Goal: Navigation & Orientation: Find specific page/section

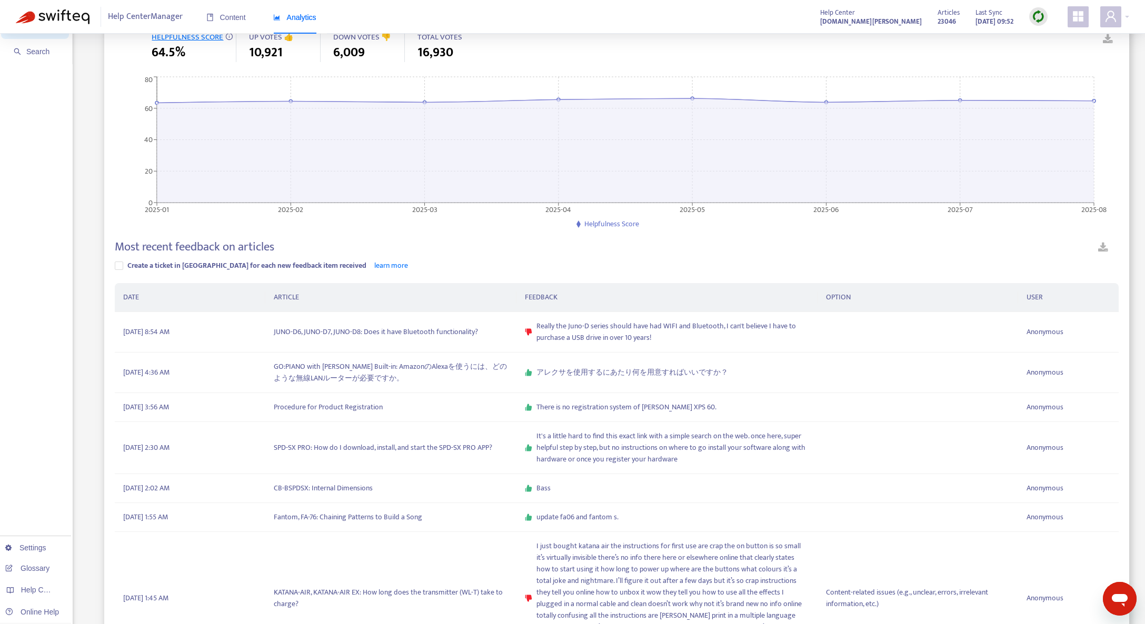
click at [1033, 16] on img at bounding box center [1037, 16] width 13 height 13
click at [1050, 36] on link "Quick Sync" at bounding box center [1059, 38] width 45 height 12
click at [229, 23] on div "Content" at bounding box center [225, 18] width 39 height 12
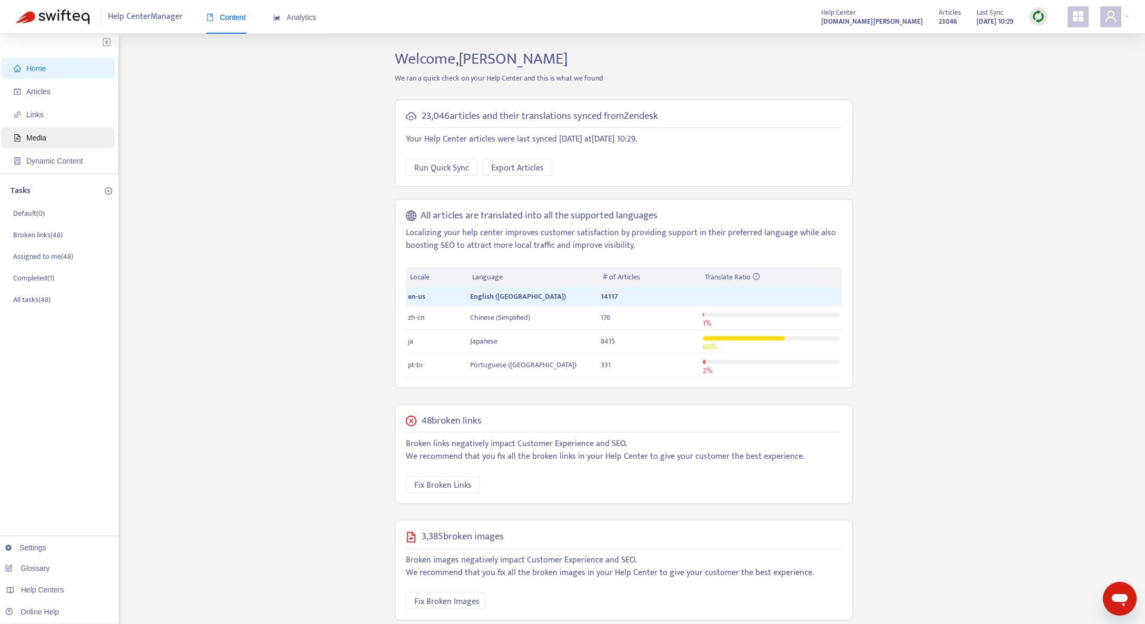
click at [42, 141] on span "Media" at bounding box center [36, 138] width 20 height 8
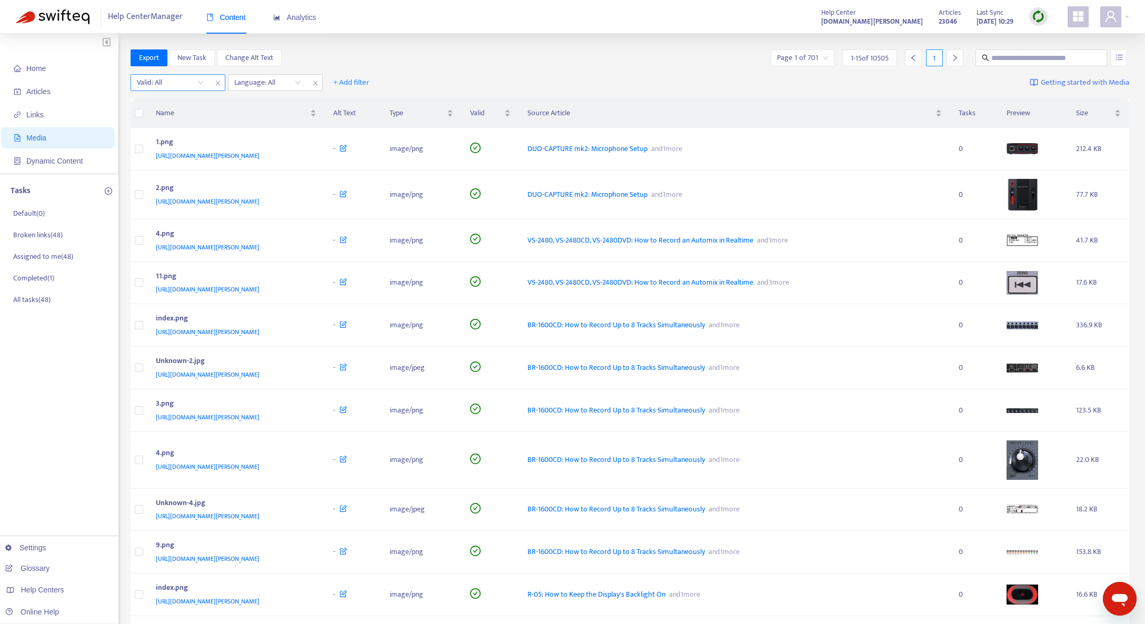
click at [203, 86] on input "search" at bounding box center [170, 83] width 67 height 16
click at [175, 142] on div "No" at bounding box center [230, 137] width 183 height 12
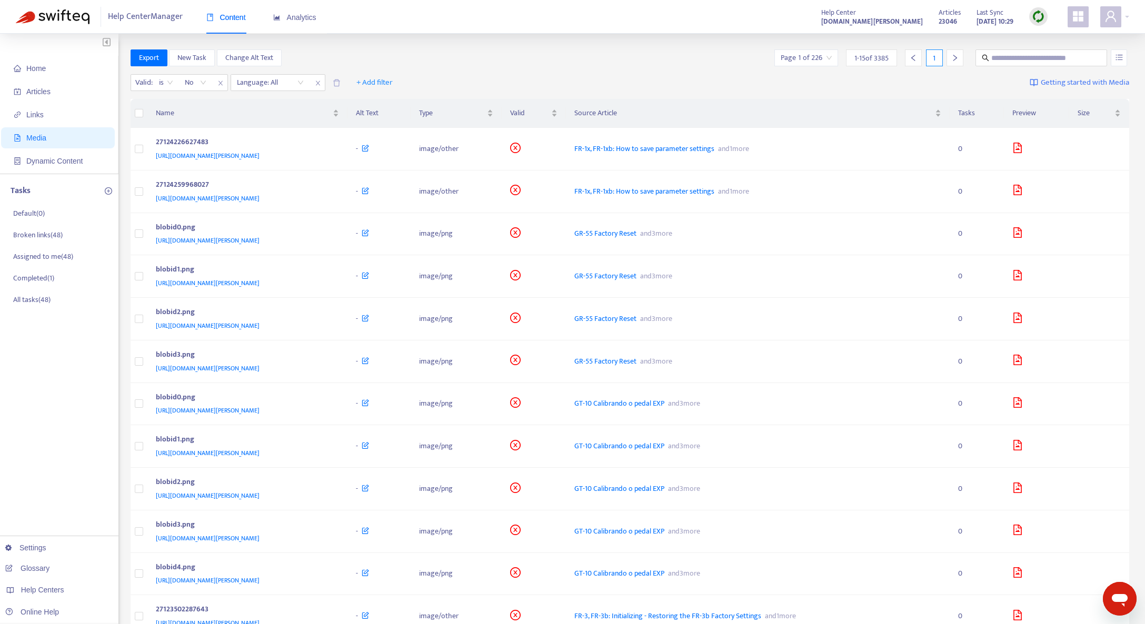
click at [422, 55] on div "Export New Task Change Alt Text Page 1 of 226 1 - 15 of 3385 1" at bounding box center [630, 57] width 999 height 17
click at [335, 157] on div "[URL][DOMAIN_NAME][PERSON_NAME]" at bounding box center [245, 156] width 179 height 12
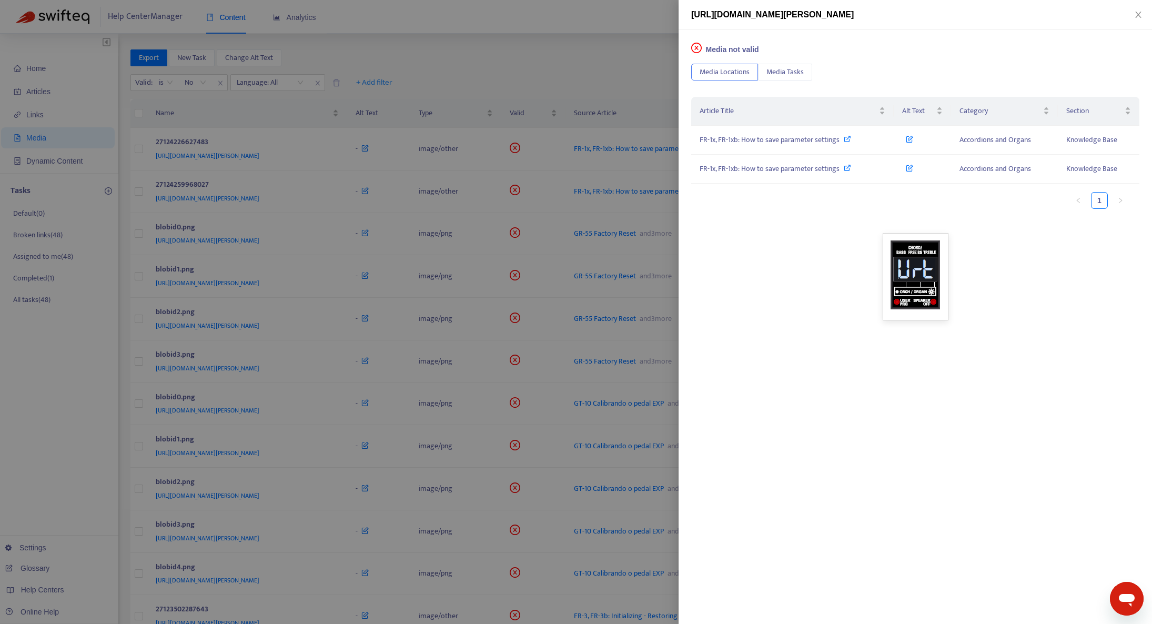
click at [531, 76] on div at bounding box center [576, 312] width 1152 height 624
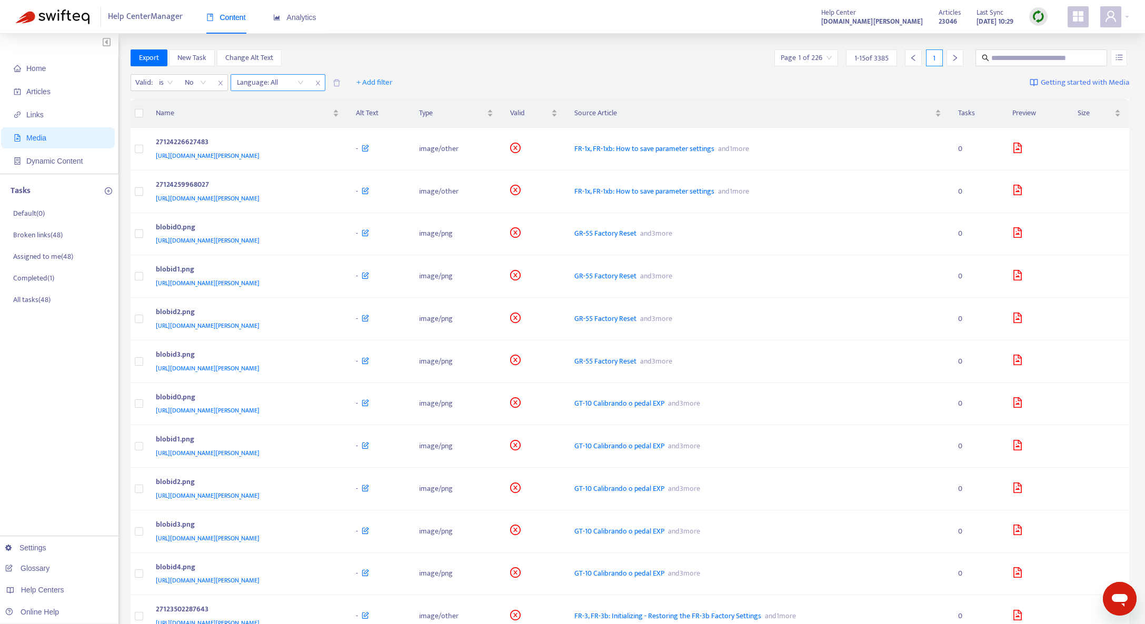
click at [278, 90] on div "Language: All" at bounding box center [270, 83] width 78 height 16
click at [278, 124] on div "en-us" at bounding box center [331, 120] width 183 height 12
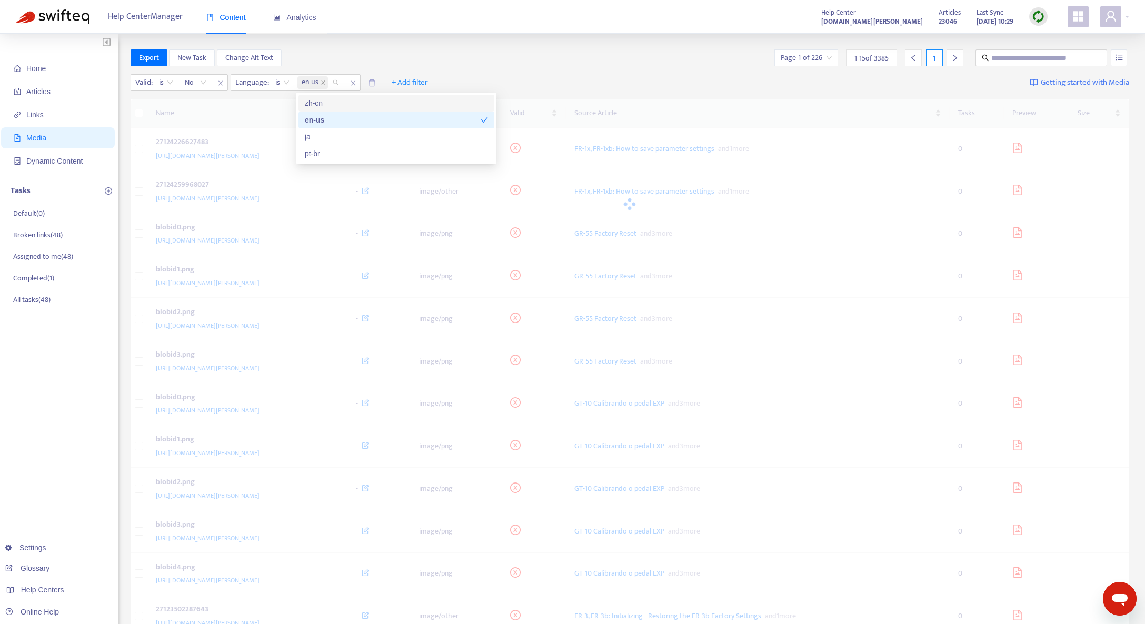
click at [419, 52] on div "Export New Task Change Alt Text Page 1 of 226 1 - 15 of 3385 1" at bounding box center [630, 57] width 999 height 17
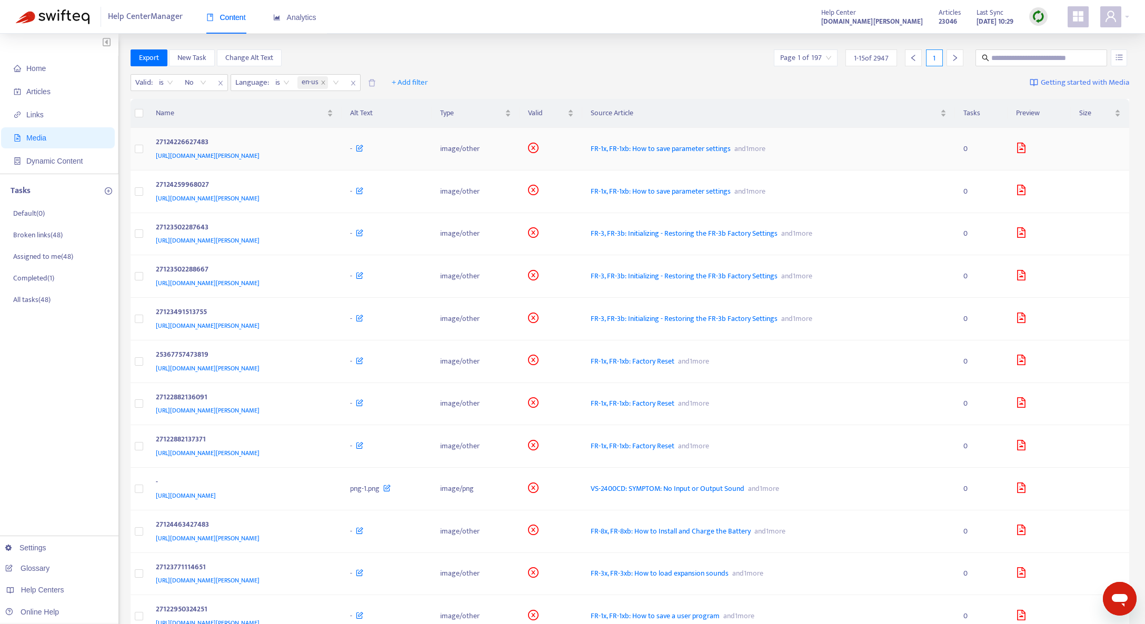
click at [329, 149] on div "27124226627483" at bounding box center [243, 143] width 174 height 14
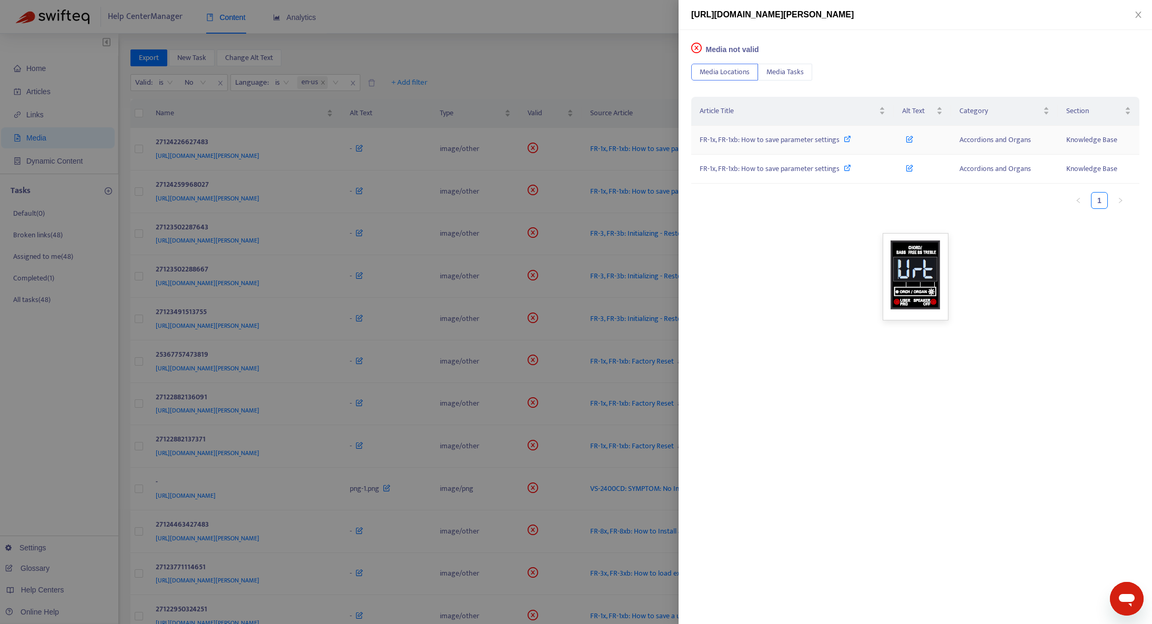
click at [780, 140] on span "FR-1x, FR-1xb: How to save parameter settings" at bounding box center [770, 140] width 140 height 12
click at [498, 55] on div at bounding box center [576, 312] width 1152 height 624
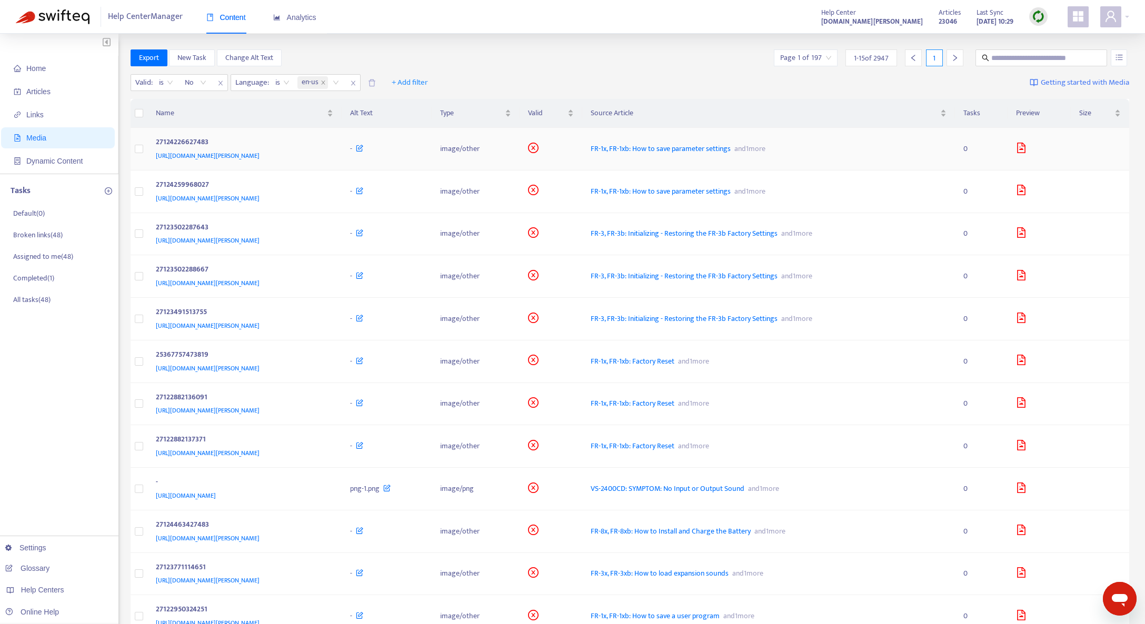
click at [329, 155] on div "[URL][DOMAIN_NAME][PERSON_NAME]" at bounding box center [243, 156] width 174 height 12
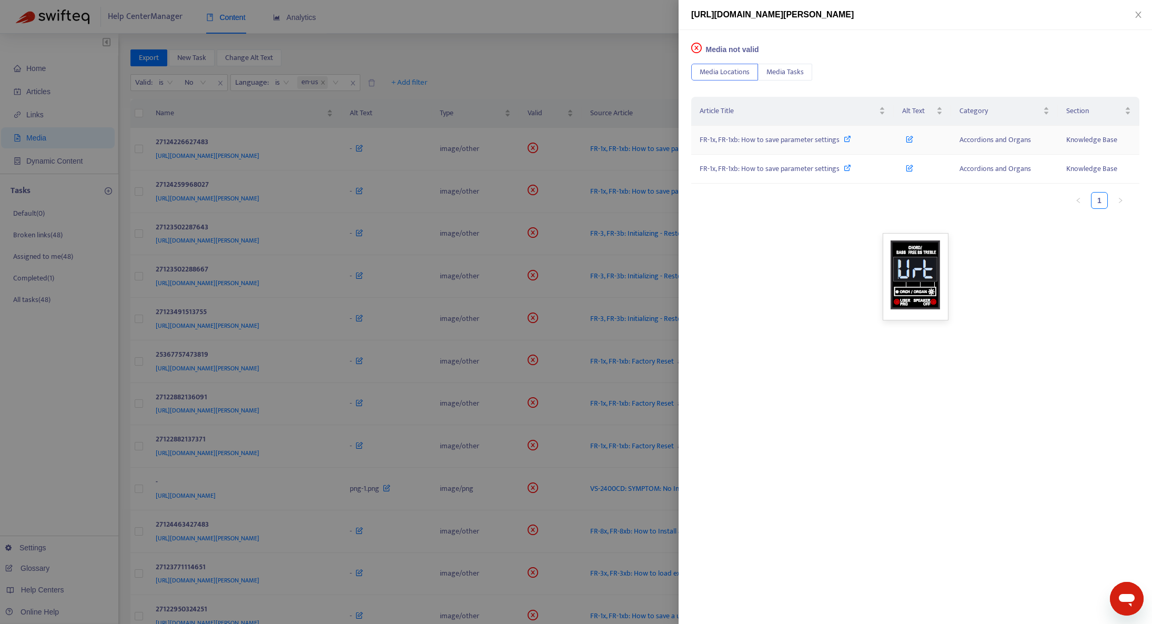
click at [782, 142] on span "FR-1x, FR-1xb: How to save parameter settings" at bounding box center [770, 140] width 140 height 12
click at [453, 37] on div at bounding box center [576, 312] width 1152 height 624
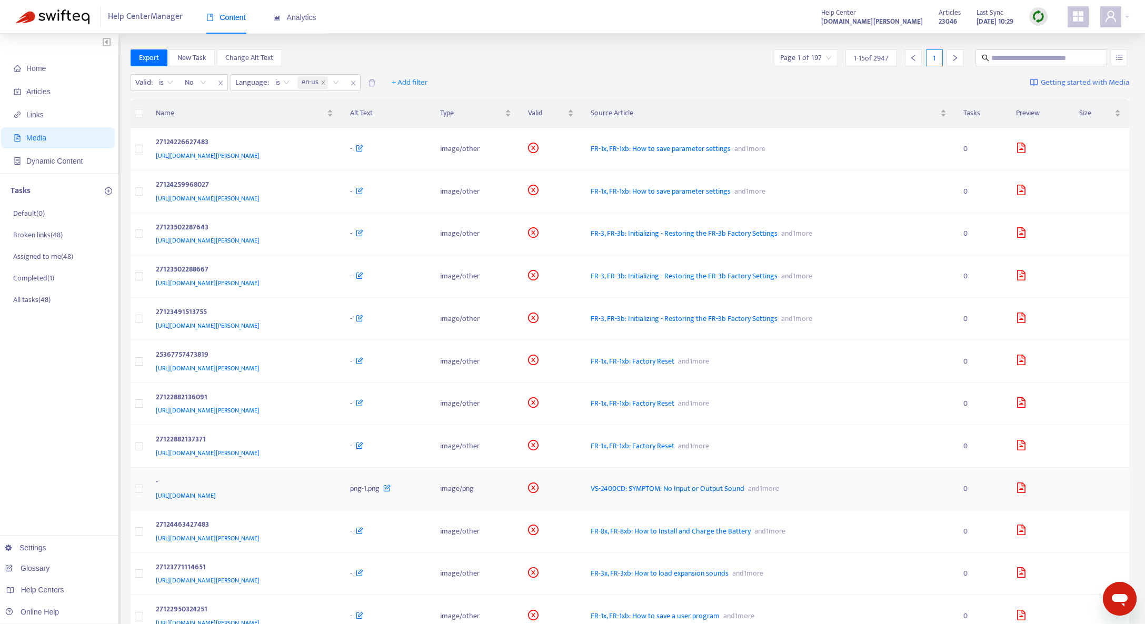
click at [329, 489] on div "-" at bounding box center [243, 483] width 174 height 14
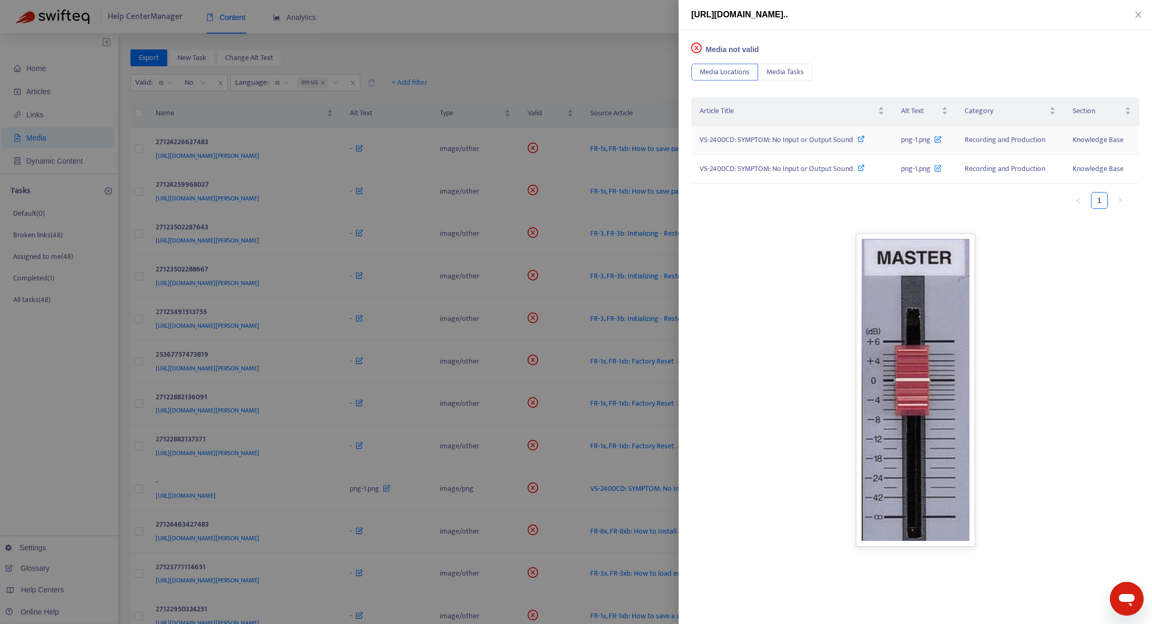
click at [736, 141] on span "VS-2400CD: SYMPTOM: No Input or Output Sound" at bounding box center [777, 140] width 154 height 12
click at [939, 141] on icon at bounding box center [938, 137] width 7 height 12
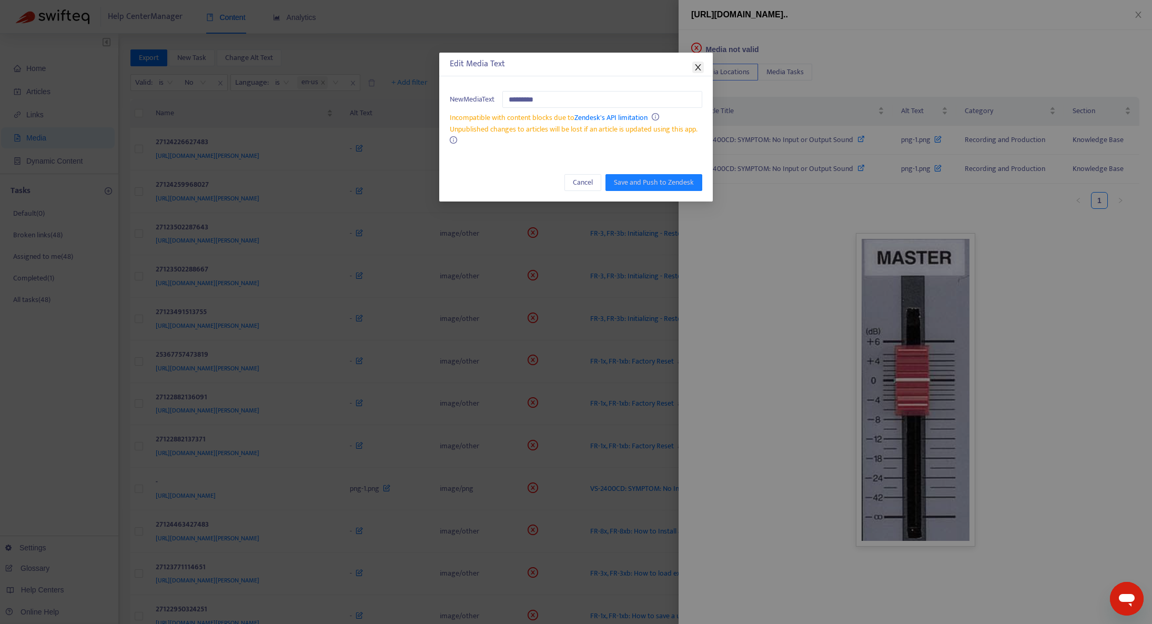
click at [700, 63] on button "Close" at bounding box center [699, 68] width 12 height 12
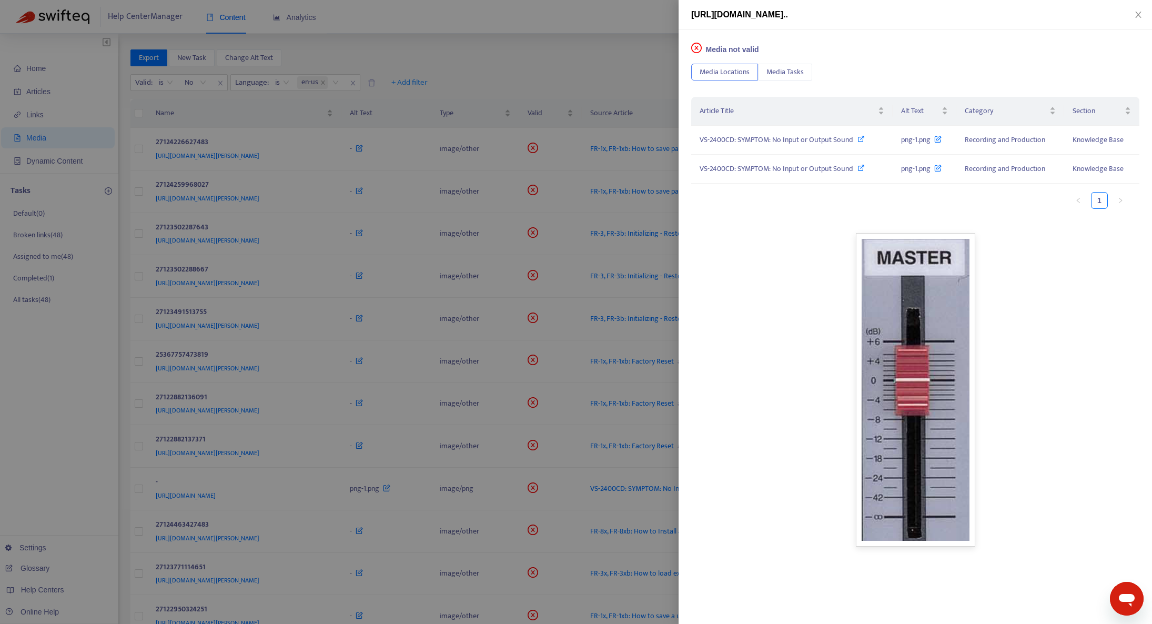
click at [420, 52] on div at bounding box center [576, 312] width 1152 height 624
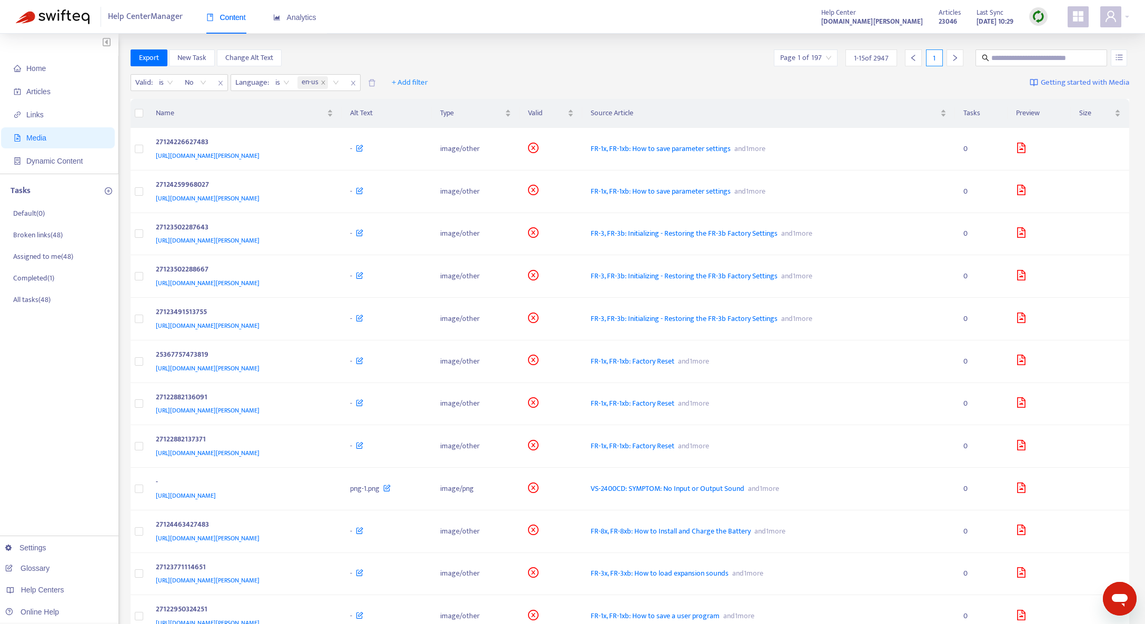
click at [1036, 24] on div at bounding box center [1038, 16] width 18 height 18
click at [712, 58] on div "Export New Task Change Alt Text Page 1 of 197 1 - 15 of 2947 1" at bounding box center [630, 57] width 999 height 17
click at [39, 113] on span "Links" at bounding box center [34, 115] width 17 height 8
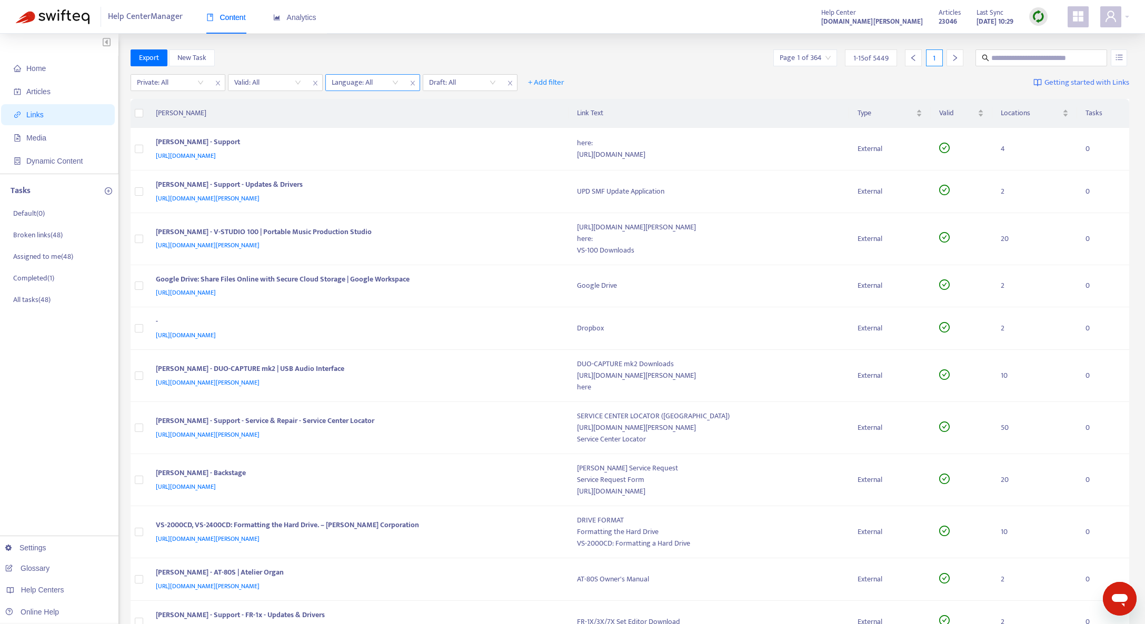
click at [356, 81] on div at bounding box center [360, 82] width 64 height 13
click at [394, 121] on div "en-us" at bounding box center [425, 120] width 183 height 12
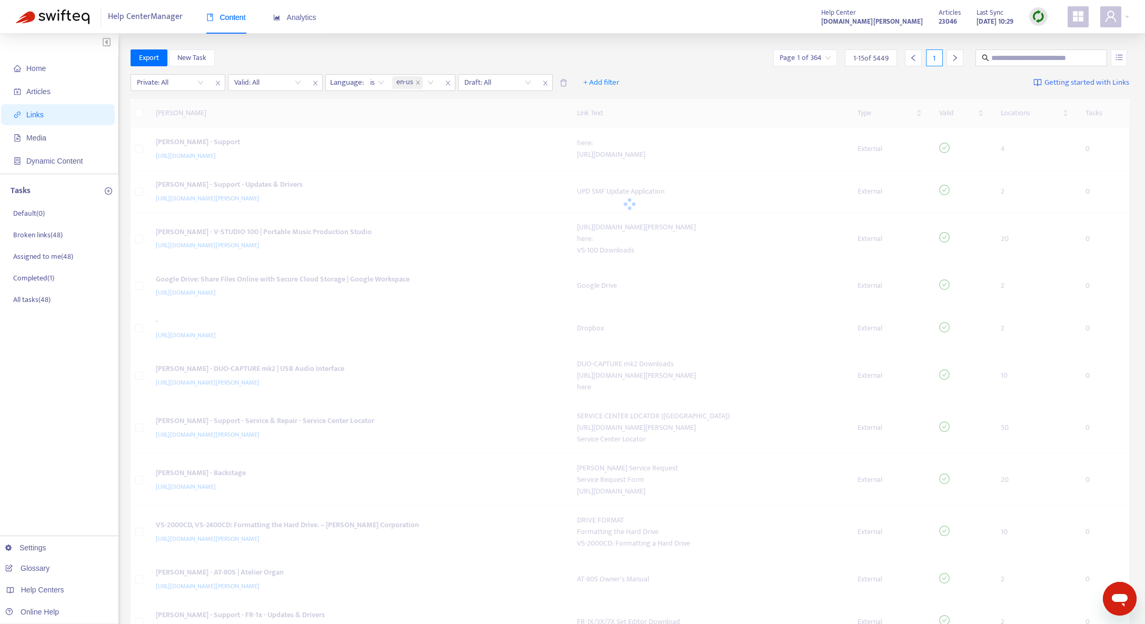
click at [336, 64] on div "Export New Task Page 1 of 364 1 - 15 of 5449 1" at bounding box center [630, 57] width 999 height 17
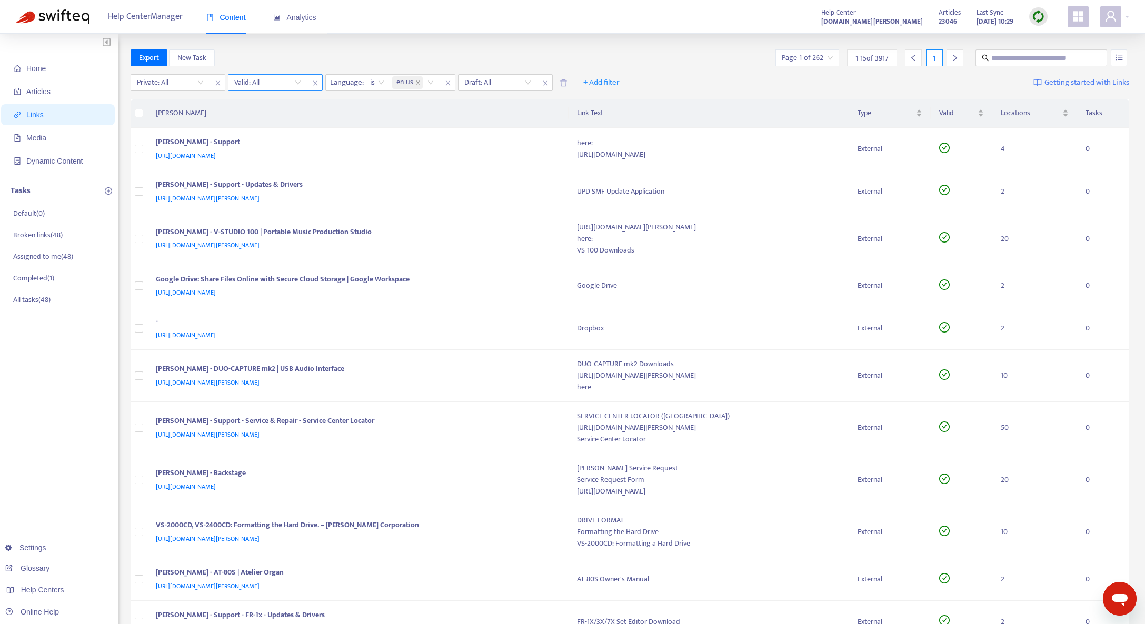
click at [292, 87] on input "search" at bounding box center [267, 83] width 67 height 16
click at [285, 139] on div "No" at bounding box center [328, 137] width 183 height 12
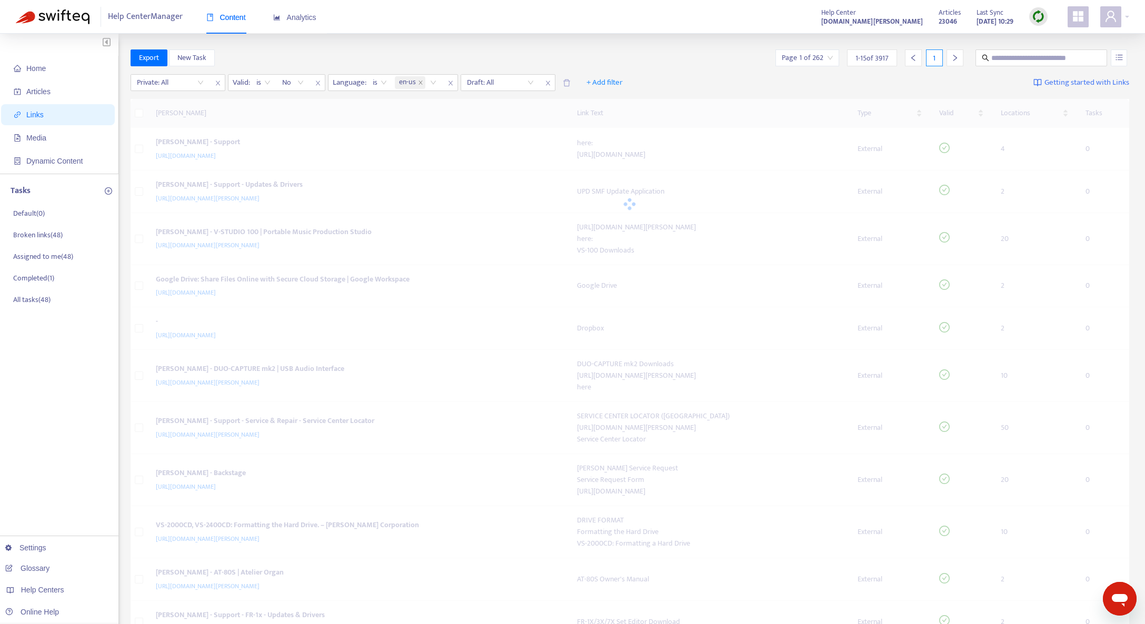
click at [307, 61] on div "Export New Task Page 1 of 262 1 - 15 of 3917 1" at bounding box center [630, 57] width 999 height 17
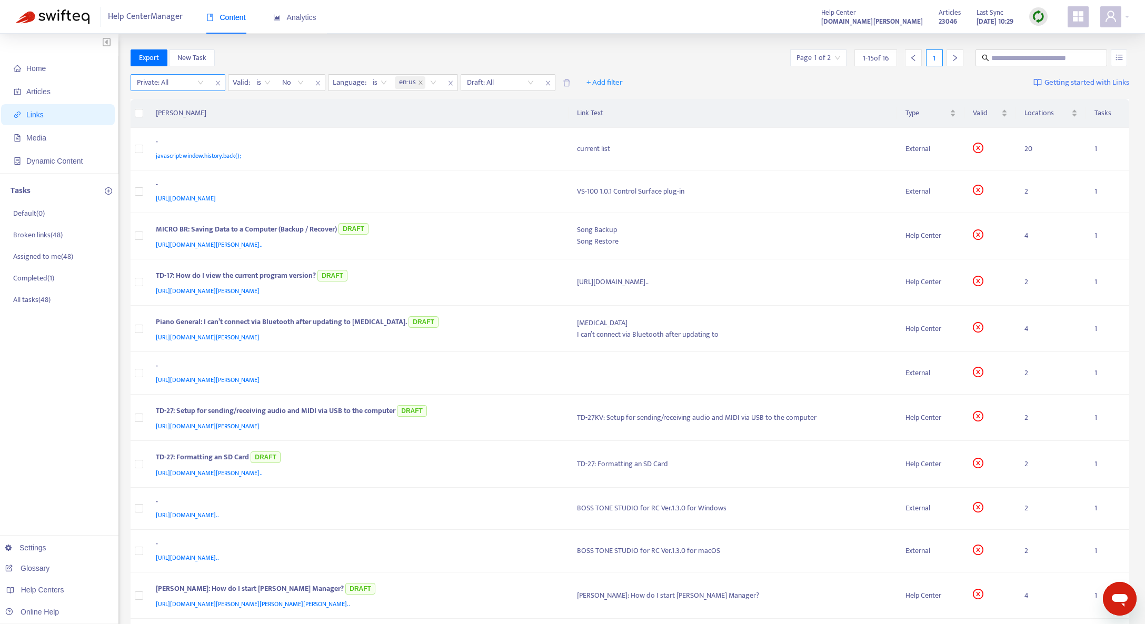
click at [196, 86] on input "search" at bounding box center [170, 83] width 67 height 16
click at [198, 142] on div "No" at bounding box center [230, 137] width 183 height 12
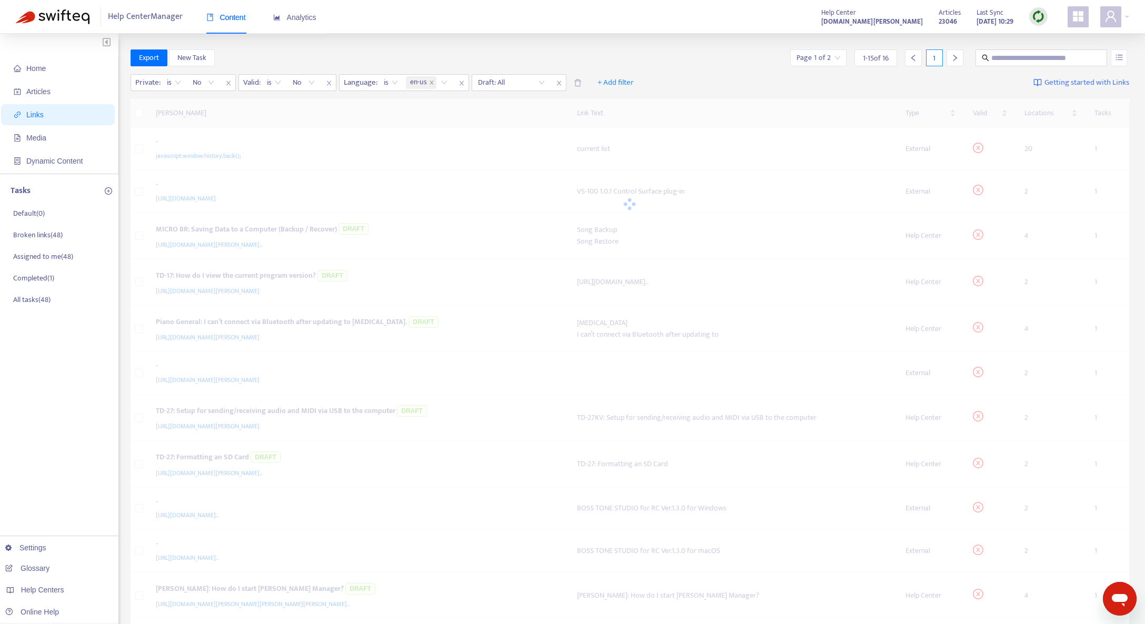
click at [434, 36] on div "Home Articles Links Media Dynamic Content Tasks Default ( 0 ) Broken links ( 48…" at bounding box center [572, 443] width 1145 height 818
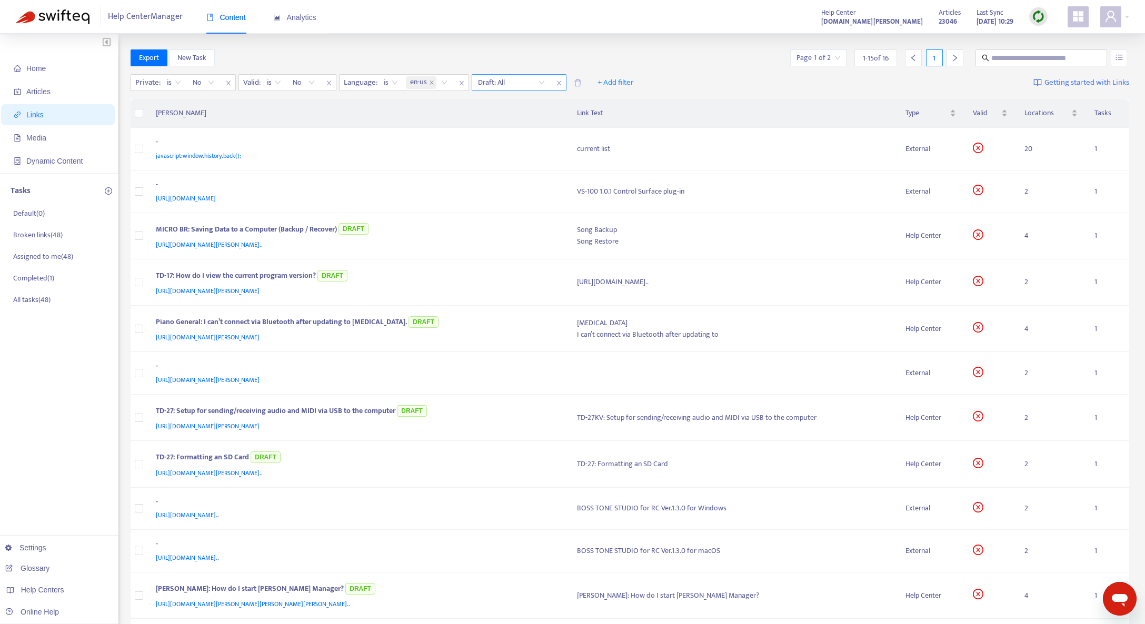
click at [518, 86] on input "search" at bounding box center [511, 83] width 67 height 16
click at [518, 136] on div "No" at bounding box center [572, 137] width 183 height 12
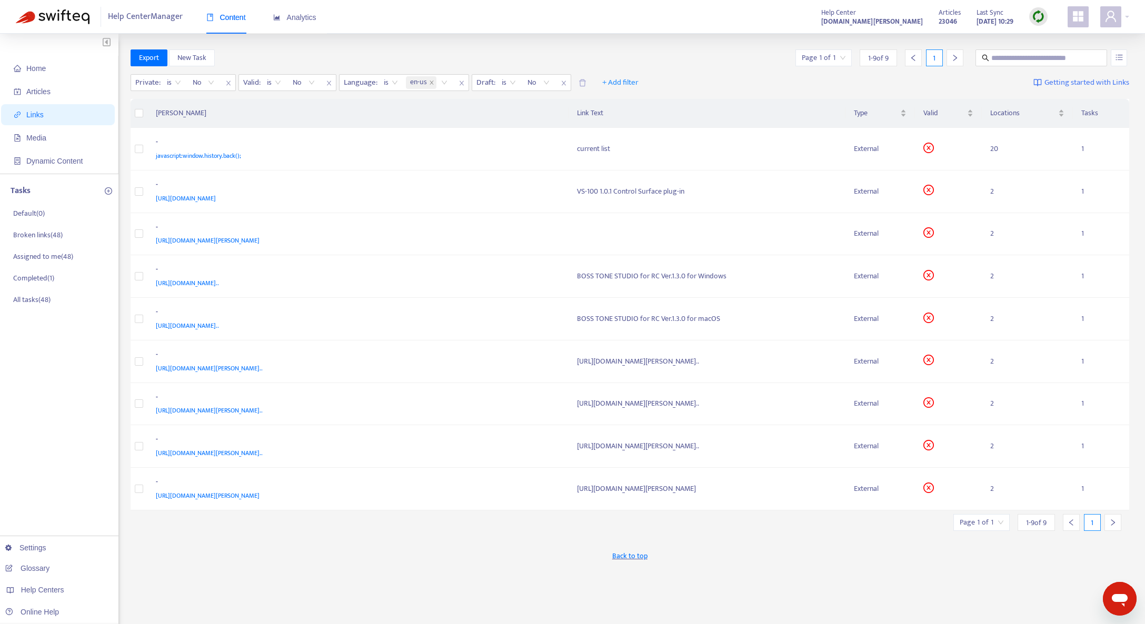
click at [528, 49] on div "Home Articles Links Media Dynamic Content Tasks Default ( 0 ) Broken links ( 48…" at bounding box center [572, 349] width 1145 height 631
click at [432, 495] on div "[URL][DOMAIN_NAME][PERSON_NAME]" at bounding box center [356, 496] width 400 height 12
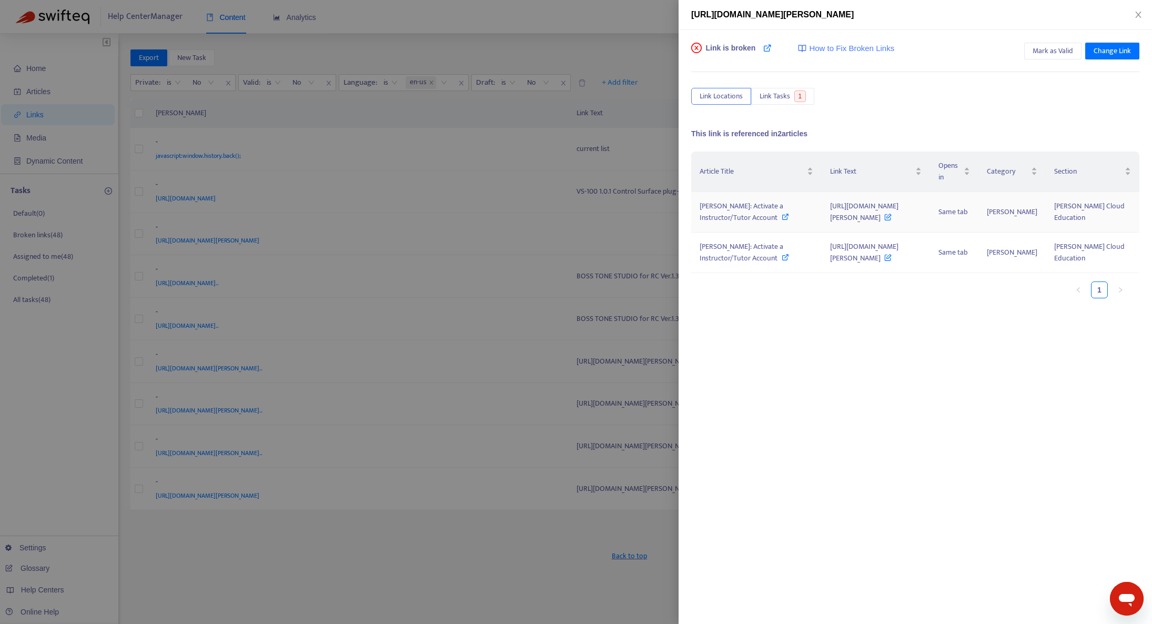
click at [745, 214] on span "[PERSON_NAME]: Activate a Instructor/Tutor Account" at bounding box center [742, 212] width 84 height 24
click at [546, 543] on div at bounding box center [576, 312] width 1152 height 624
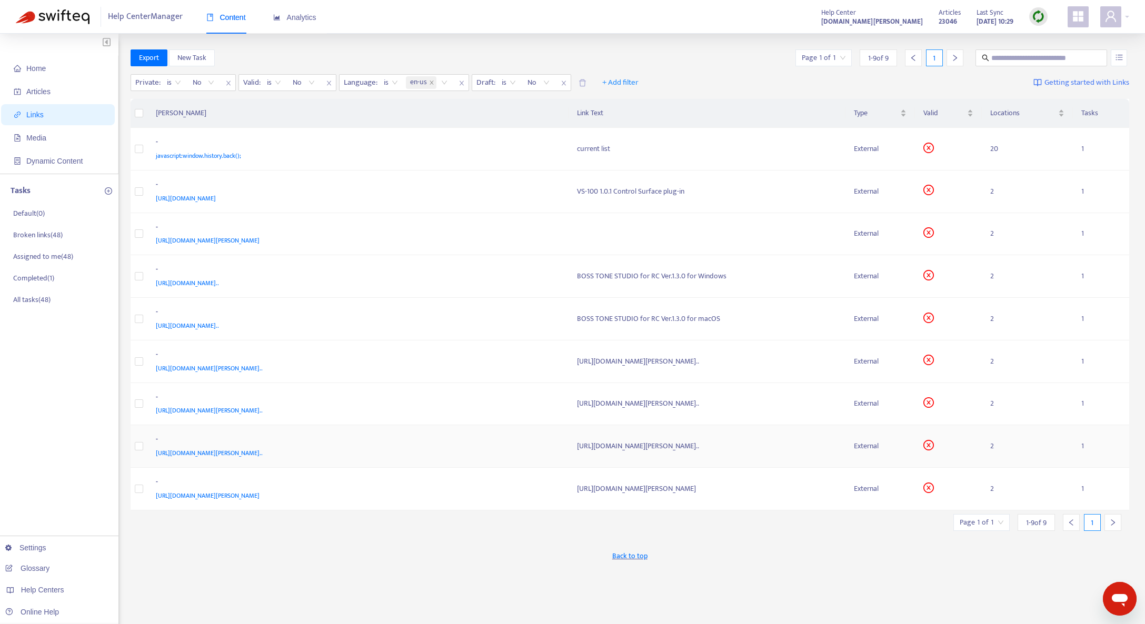
click at [548, 434] on div "-" at bounding box center [356, 441] width 400 height 14
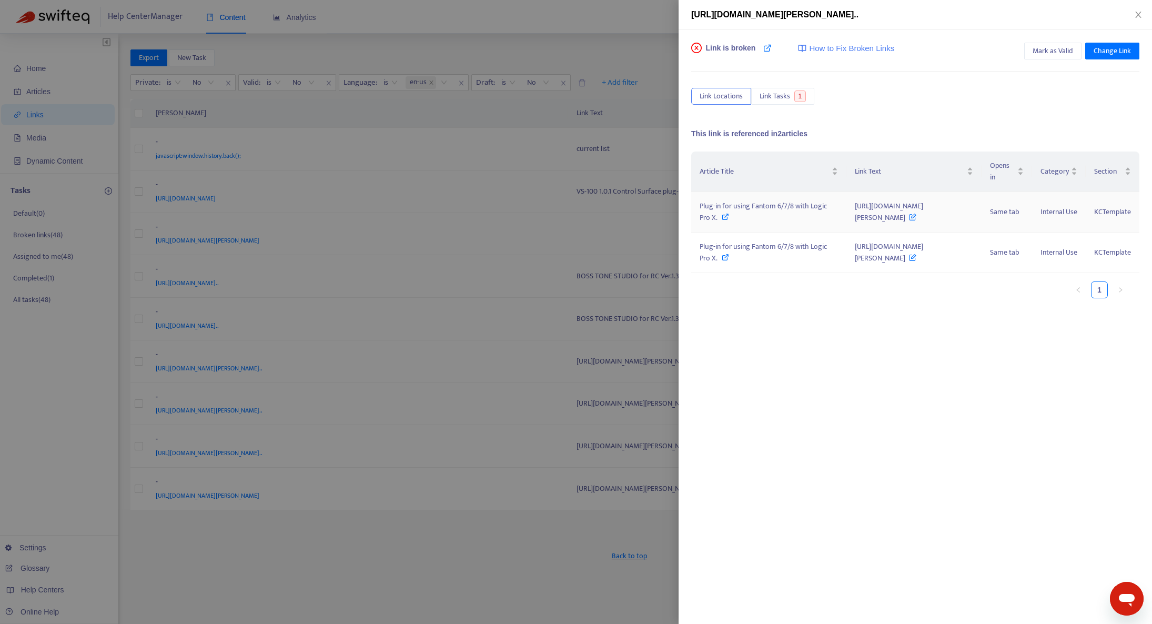
click at [719, 224] on div "Plug-in for using Fantom 6/7/8 with Logic Pro X." at bounding box center [769, 211] width 138 height 23
click at [463, 143] on div at bounding box center [576, 312] width 1152 height 624
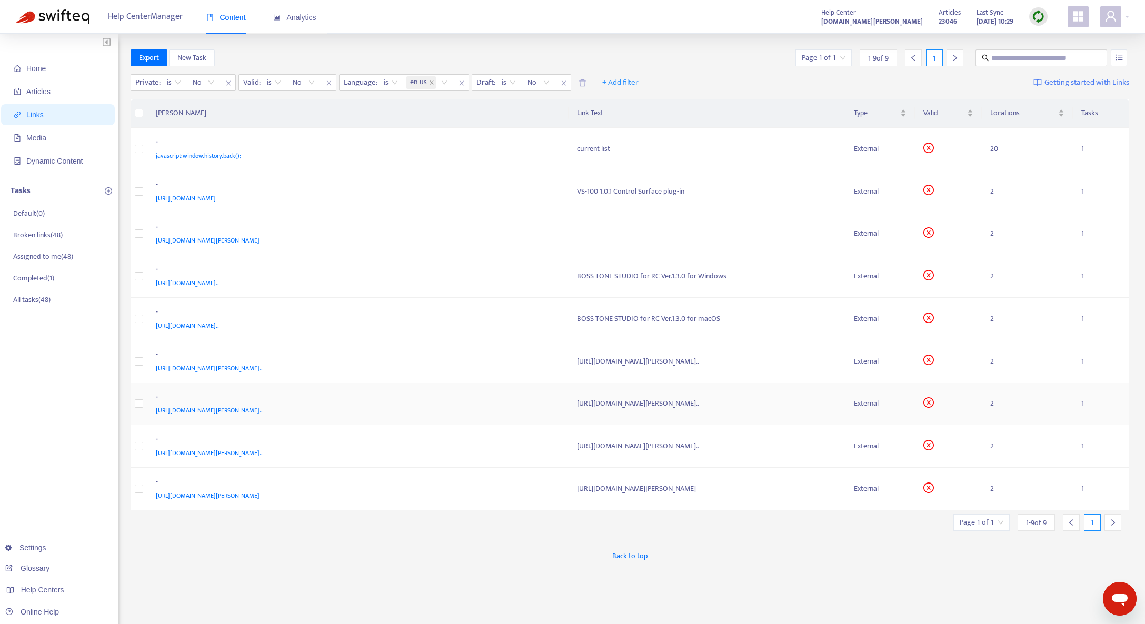
click at [492, 408] on div "[URL][DOMAIN_NAME][PERSON_NAME].." at bounding box center [356, 411] width 400 height 12
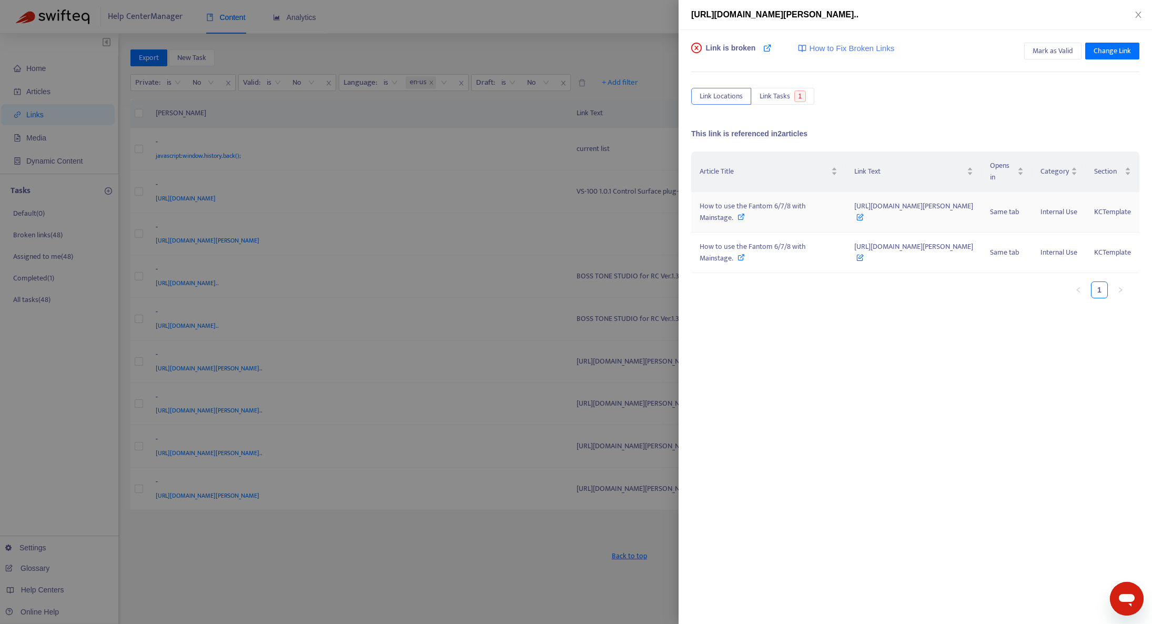
click at [706, 224] on span "How to use the Fantom 6/7/8 with Mainstage." at bounding box center [753, 212] width 106 height 24
click at [463, 387] on div at bounding box center [576, 312] width 1152 height 624
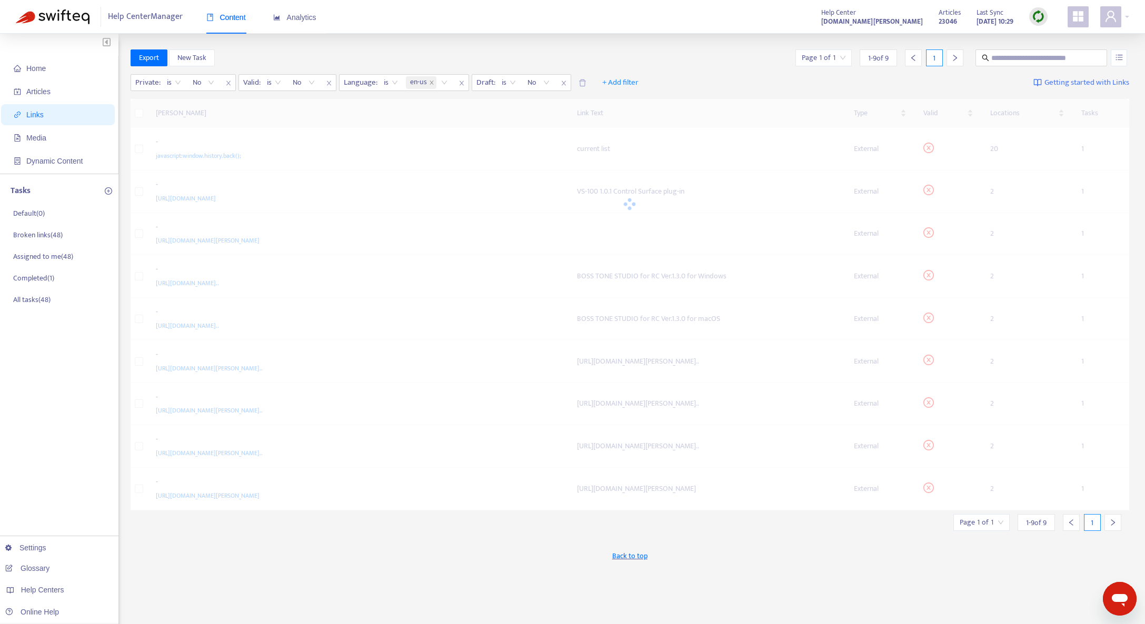
click at [469, 372] on div "[PERSON_NAME] Link Text Type Valid Locations Tasks - javascript:window.history.…" at bounding box center [630, 305] width 999 height 412
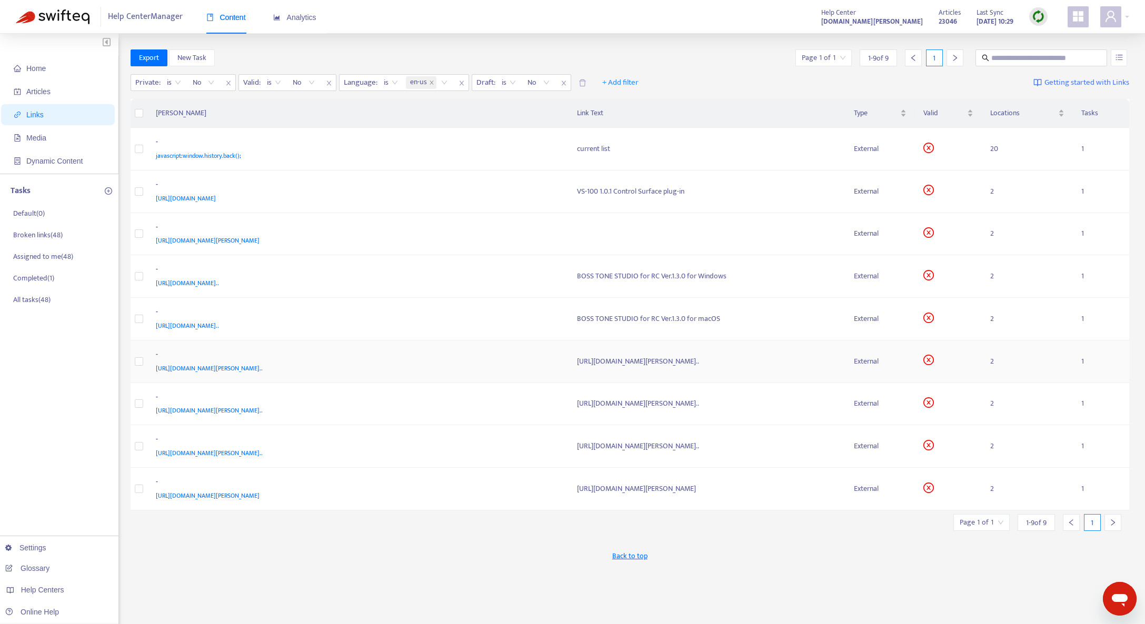
click at [469, 367] on div "[URL][DOMAIN_NAME][PERSON_NAME].." at bounding box center [356, 369] width 400 height 12
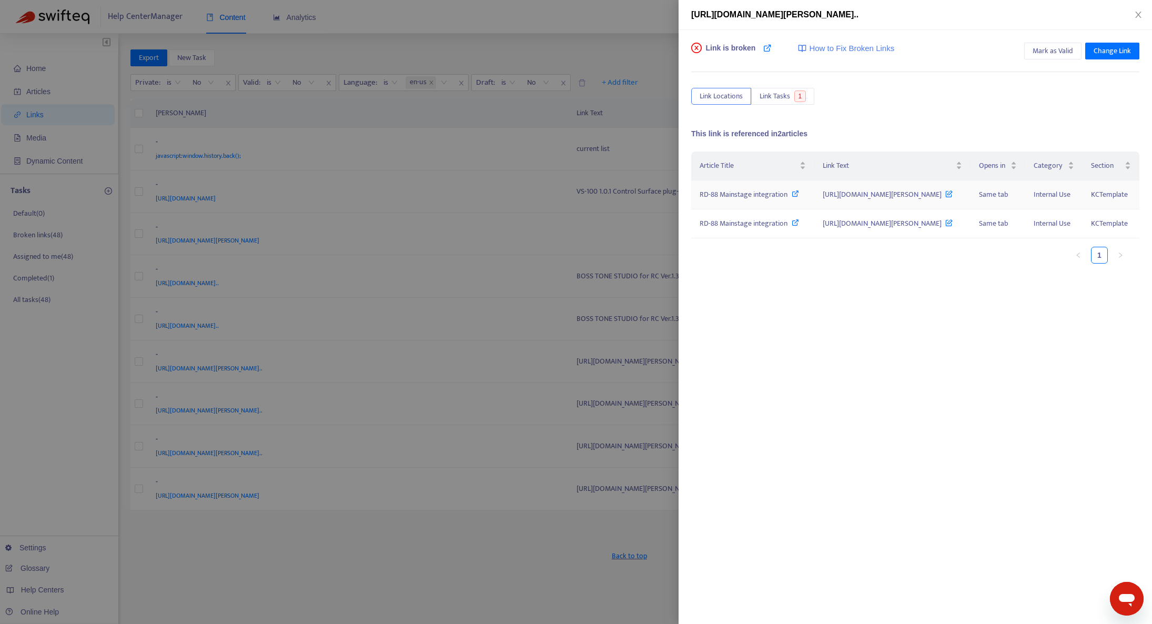
click at [704, 200] on span "RD-88 Mainstage integration" at bounding box center [744, 194] width 88 height 12
click at [427, 326] on div at bounding box center [576, 312] width 1152 height 624
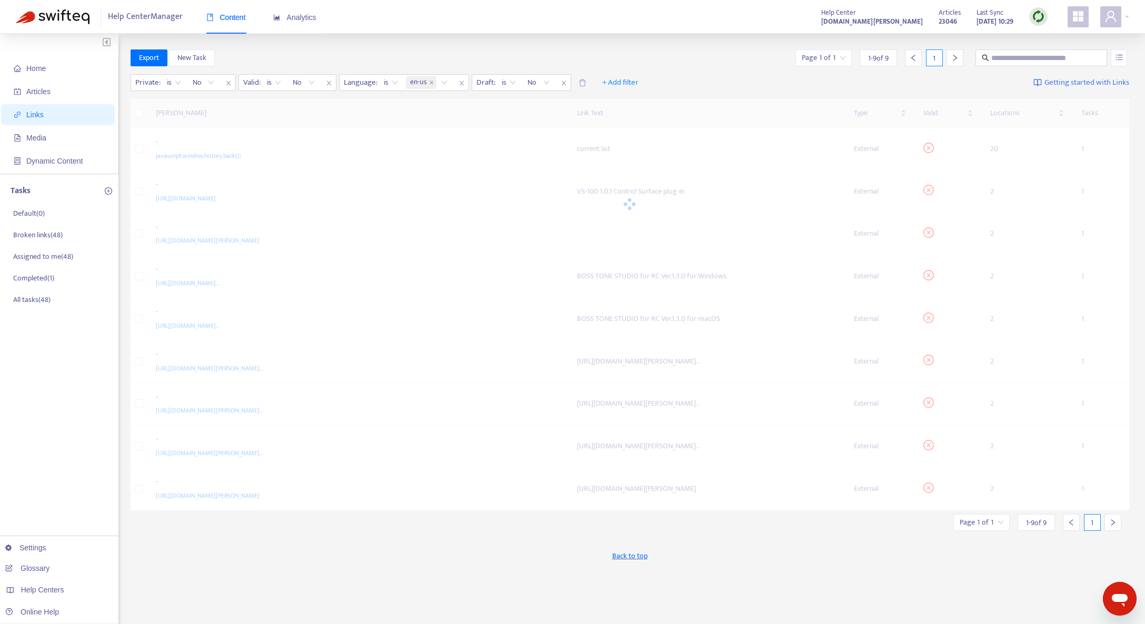
click at [451, 324] on div "[PERSON_NAME] Link Text Type Valid Locations Tasks - javascript:window.history.…" at bounding box center [630, 305] width 999 height 412
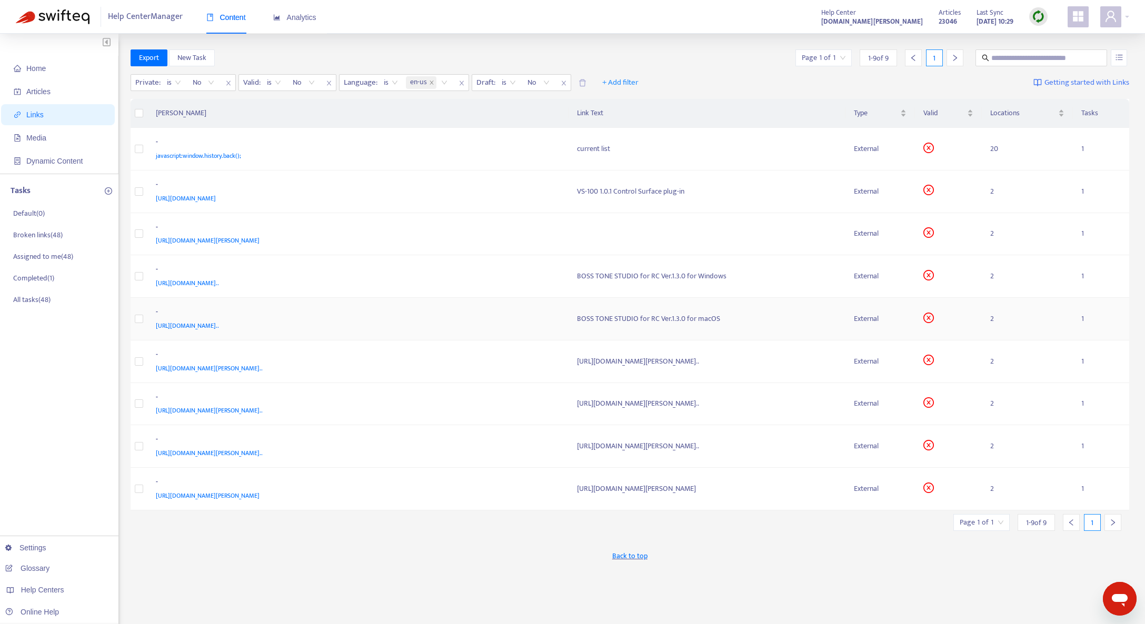
click at [451, 324] on div "[URL][DOMAIN_NAME].." at bounding box center [356, 326] width 400 height 12
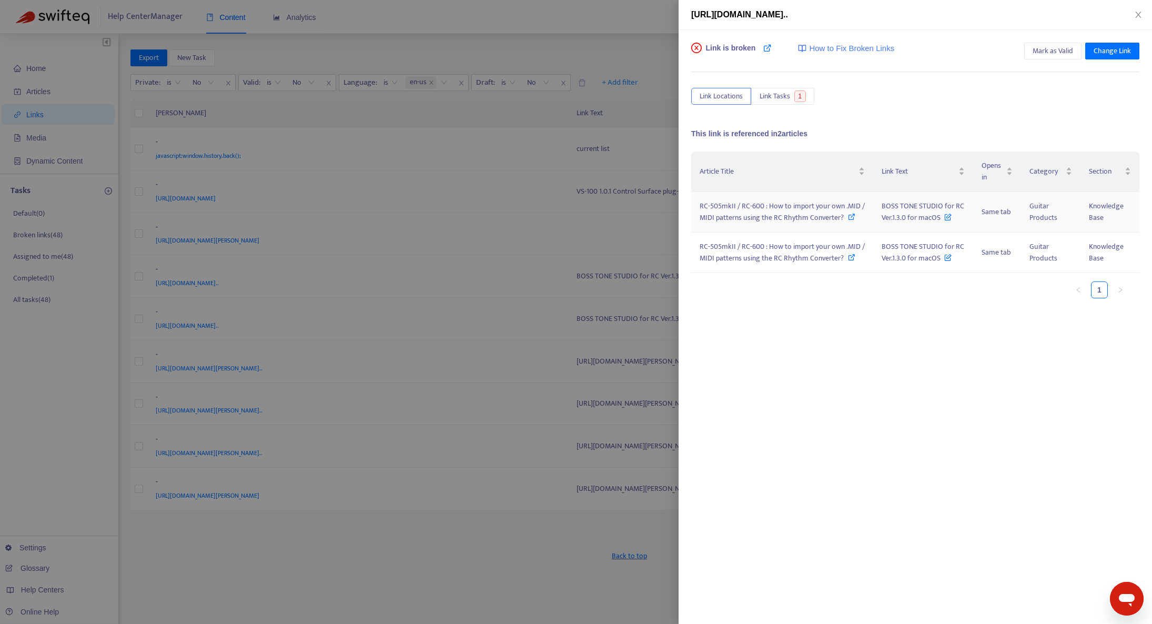
click at [810, 217] on span "RC-505mkII / RC-600 : How to import your own .MID / MIDI patterns using the RC …" at bounding box center [782, 212] width 165 height 24
click at [457, 249] on div at bounding box center [576, 312] width 1152 height 624
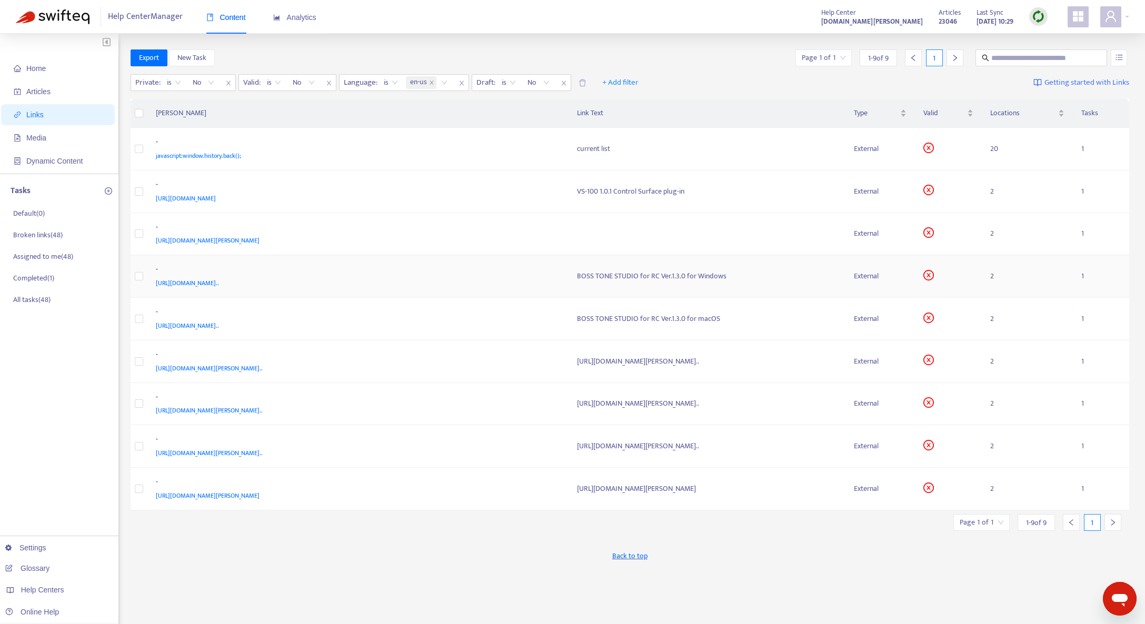
click at [493, 270] on div "-" at bounding box center [356, 271] width 400 height 14
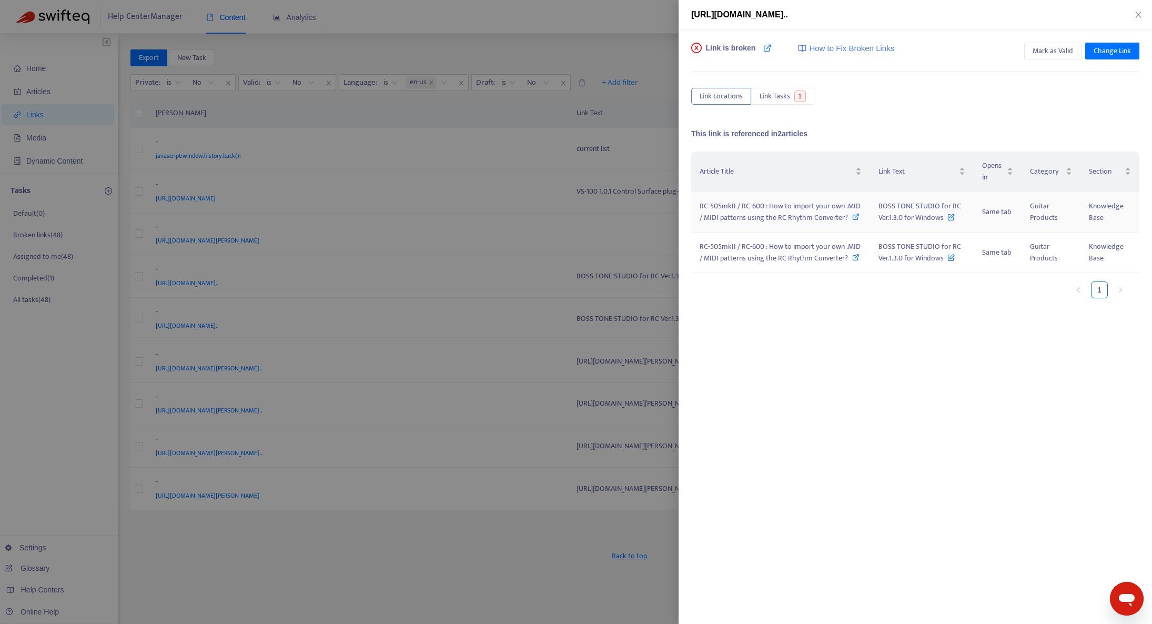
click at [754, 219] on span "RC-505mkII / RC-600 : How to import your own .MID / MIDI patterns using the RC …" at bounding box center [780, 212] width 161 height 24
click at [447, 246] on div at bounding box center [576, 312] width 1152 height 624
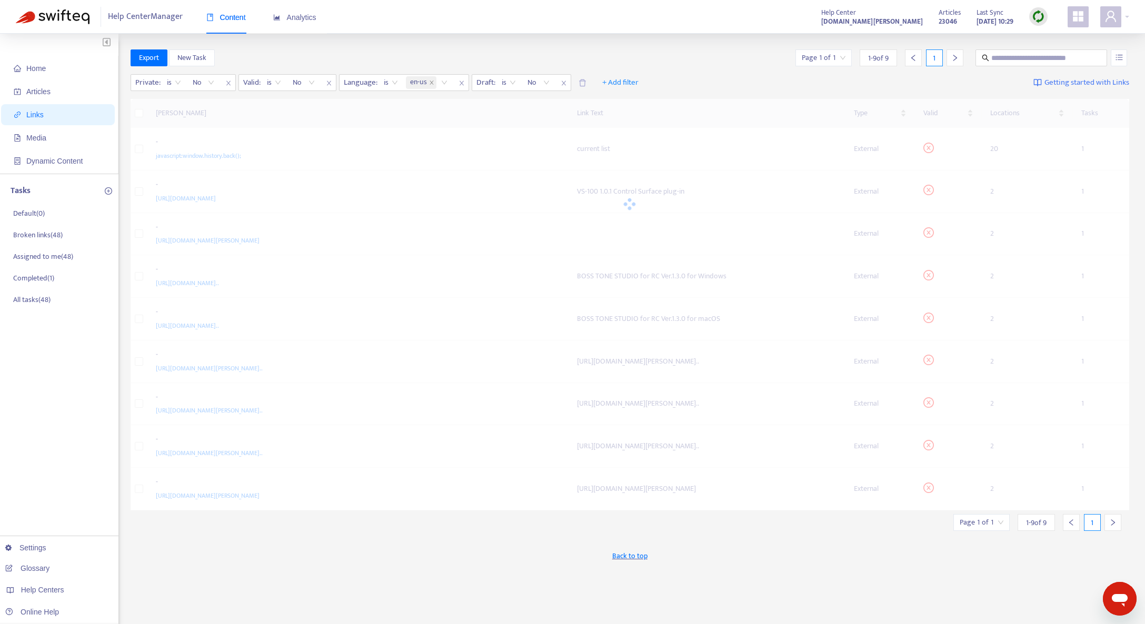
click at [424, 224] on div at bounding box center [630, 204] width 999 height 210
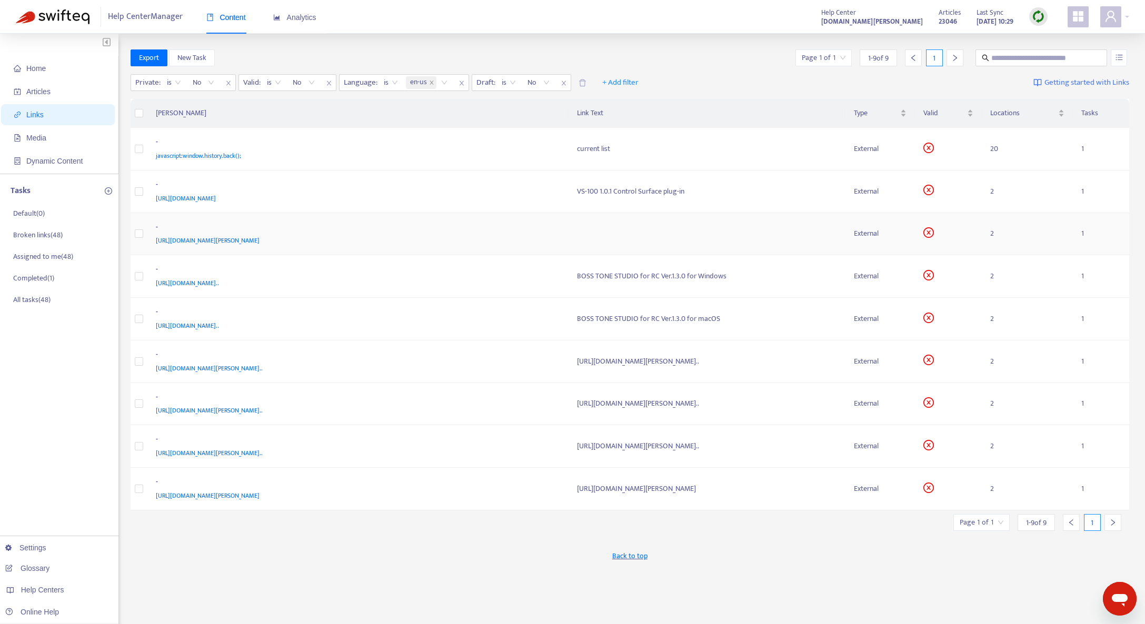
click at [449, 238] on div "[URL][DOMAIN_NAME][PERSON_NAME]" at bounding box center [356, 241] width 400 height 12
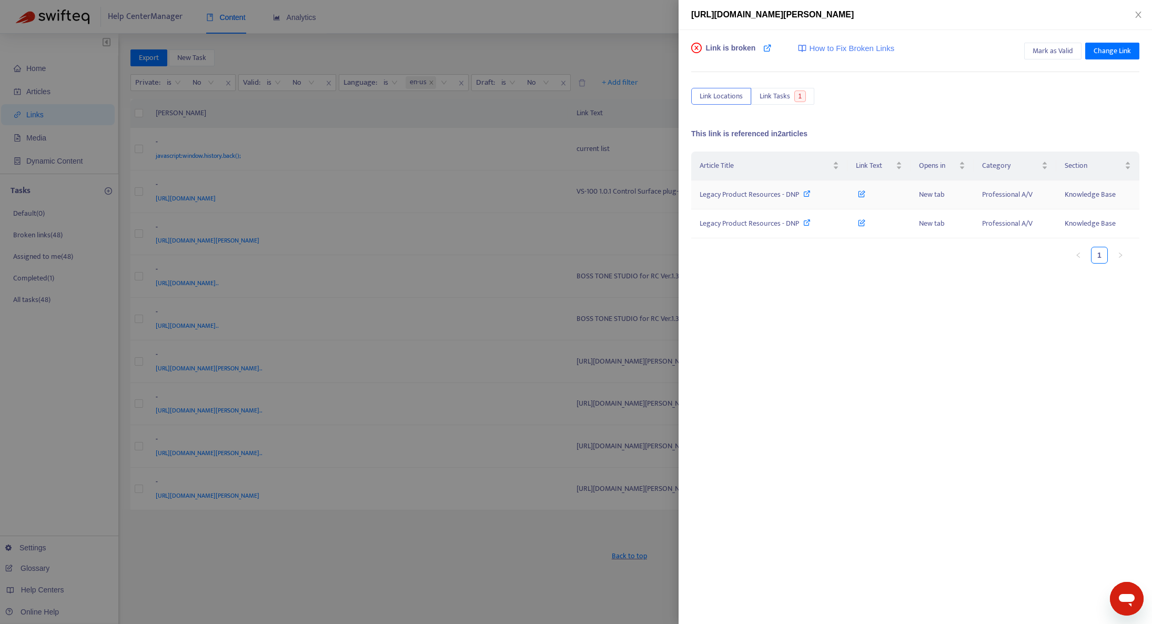
click at [742, 194] on span "Legacy Product Resources - DNP" at bounding box center [749, 194] width 99 height 12
click at [476, 221] on div at bounding box center [576, 312] width 1152 height 624
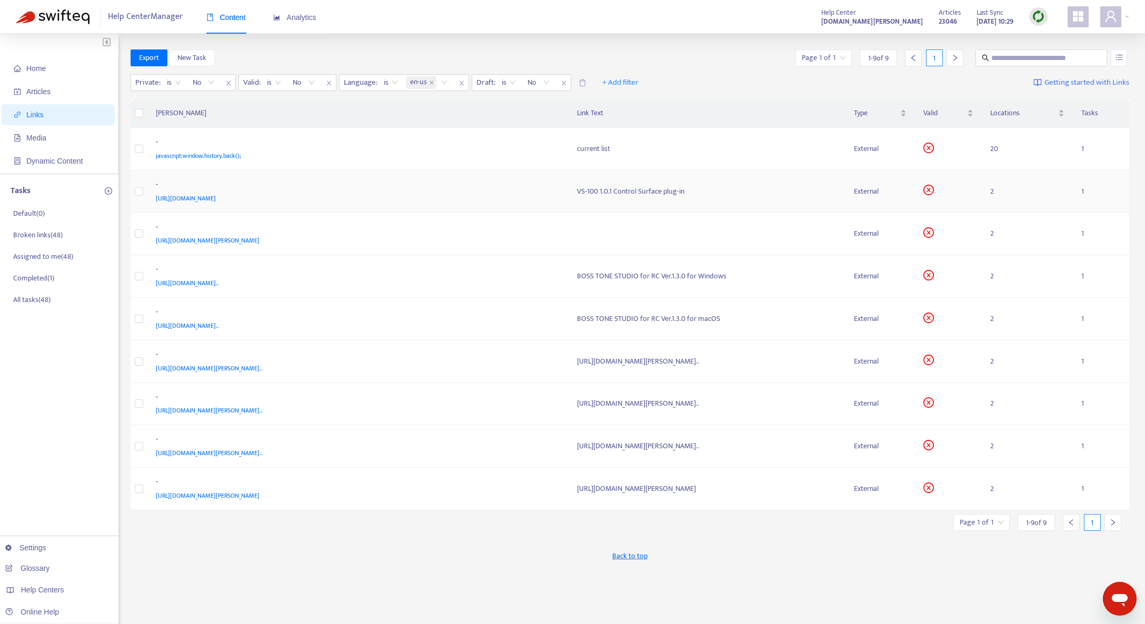
click at [445, 196] on div "[URL][DOMAIN_NAME]" at bounding box center [356, 199] width 400 height 12
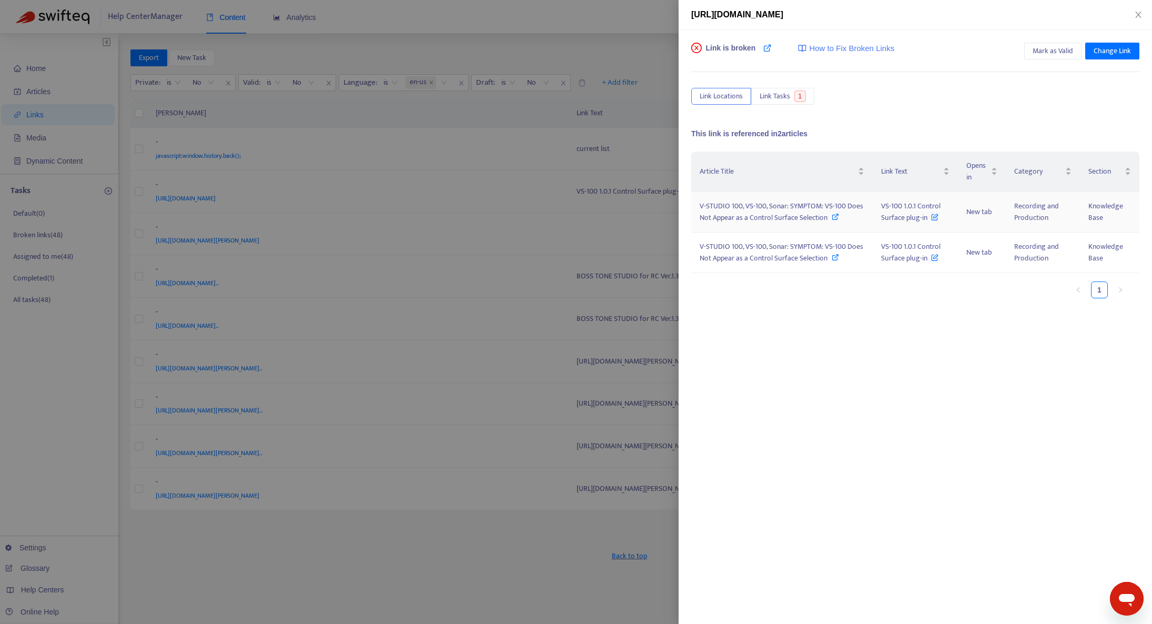
click at [745, 218] on span "V-STUDIO 100, VS-100, Sonar: SYMPTOM: VS-100 Does Not Appear as a Control Surfa…" at bounding box center [782, 212] width 164 height 24
click at [465, 195] on div at bounding box center [576, 312] width 1152 height 624
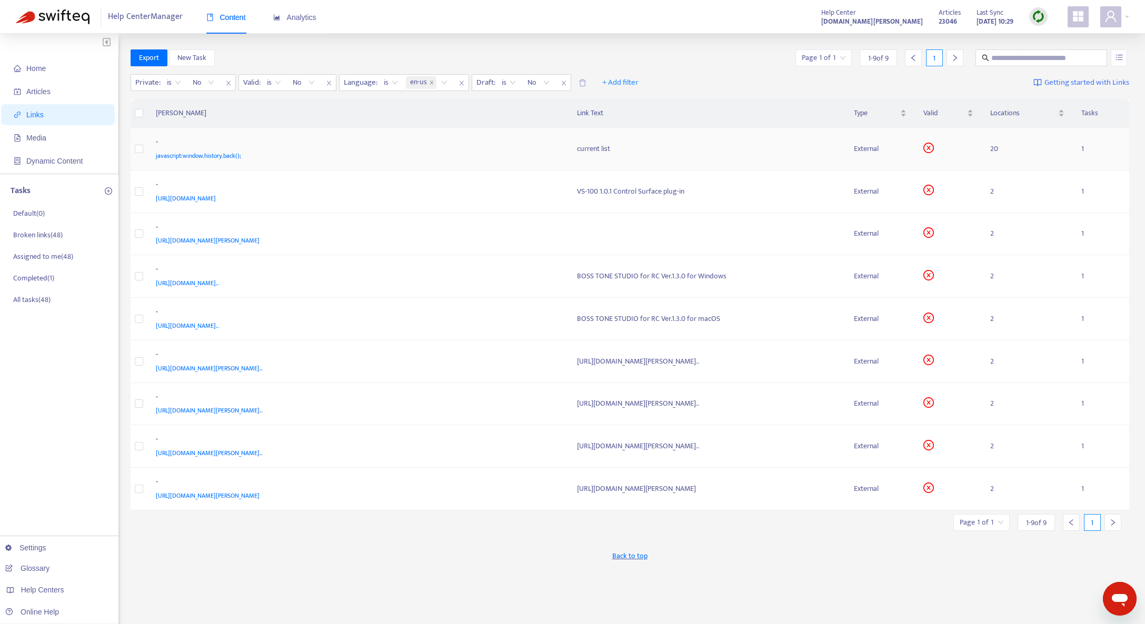
click at [428, 147] on div "-" at bounding box center [356, 143] width 400 height 14
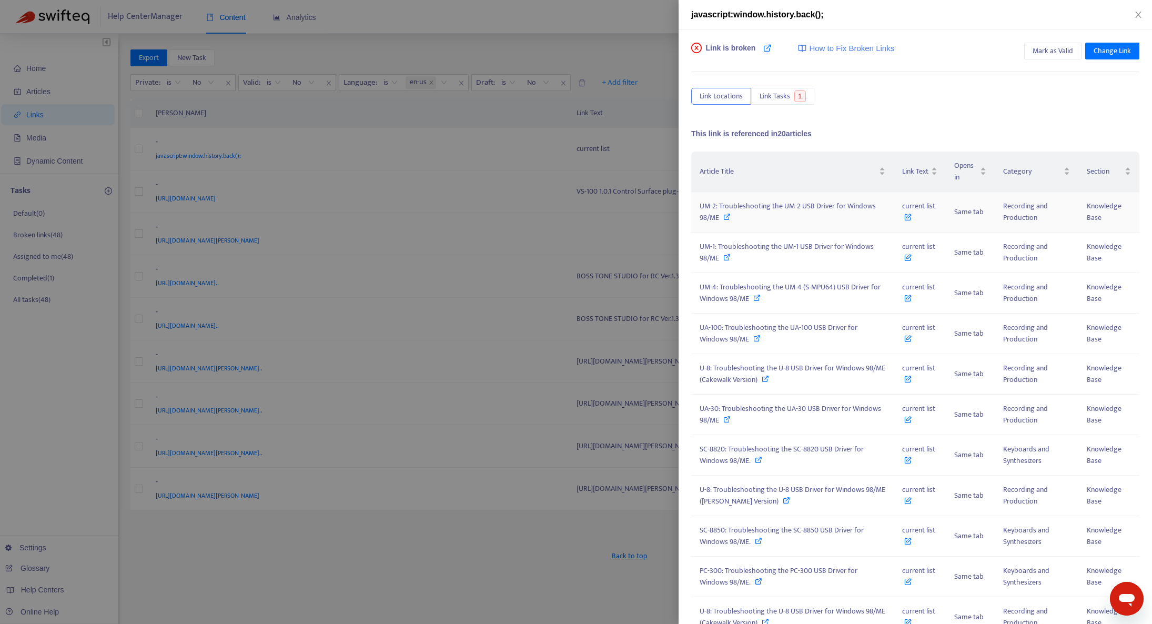
click at [765, 209] on span "UM-2: Troubleshooting the UM-2 USB Driver for Windows 98/ME" at bounding box center [788, 212] width 176 height 24
click at [445, 29] on div at bounding box center [576, 312] width 1152 height 624
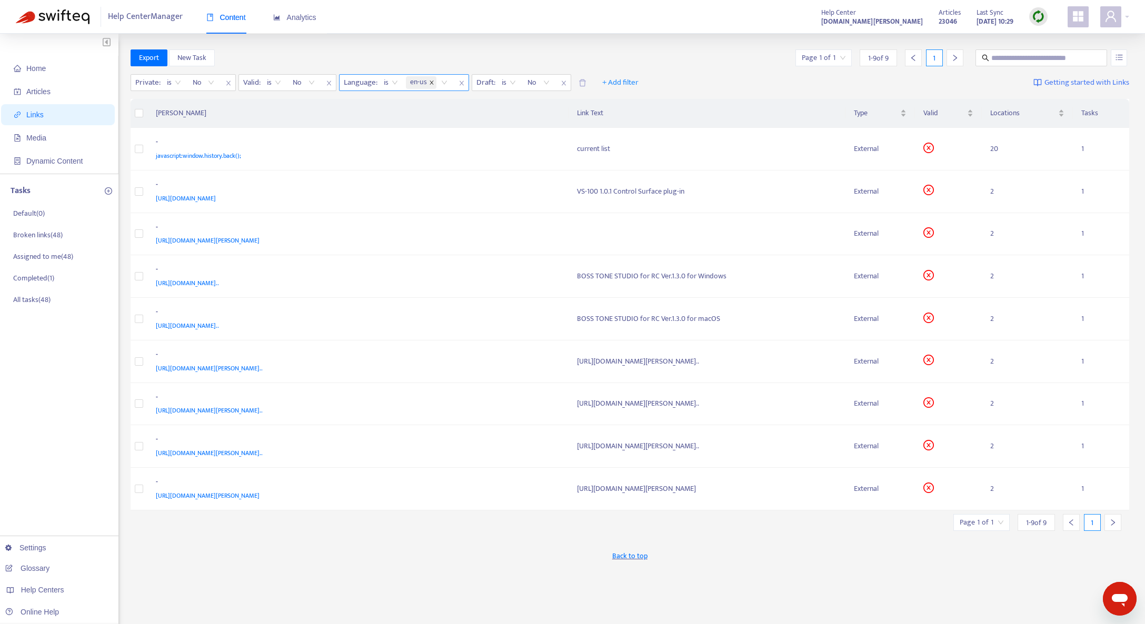
click at [434, 85] on icon "close" at bounding box center [431, 82] width 5 height 5
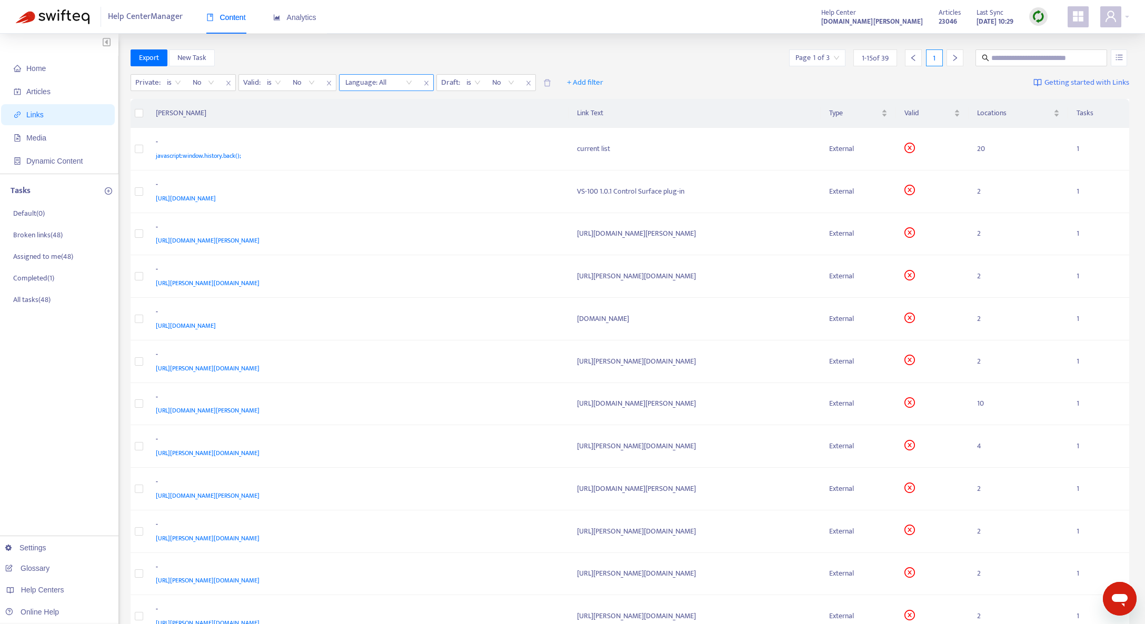
click at [385, 81] on div at bounding box center [374, 82] width 64 height 13
click at [386, 138] on div "ja" at bounding box center [439, 137] width 183 height 12
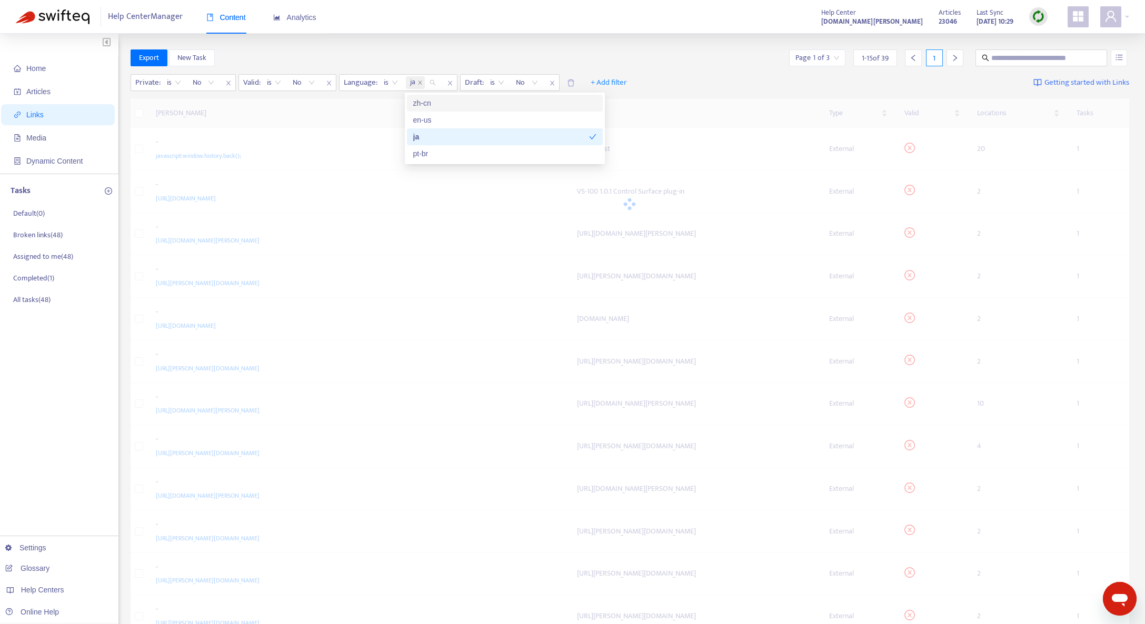
click at [559, 48] on div "Home Articles Links Media Dynamic Content Tasks Default ( 0 ) Broken links ( 48…" at bounding box center [572, 429] width 1145 height 790
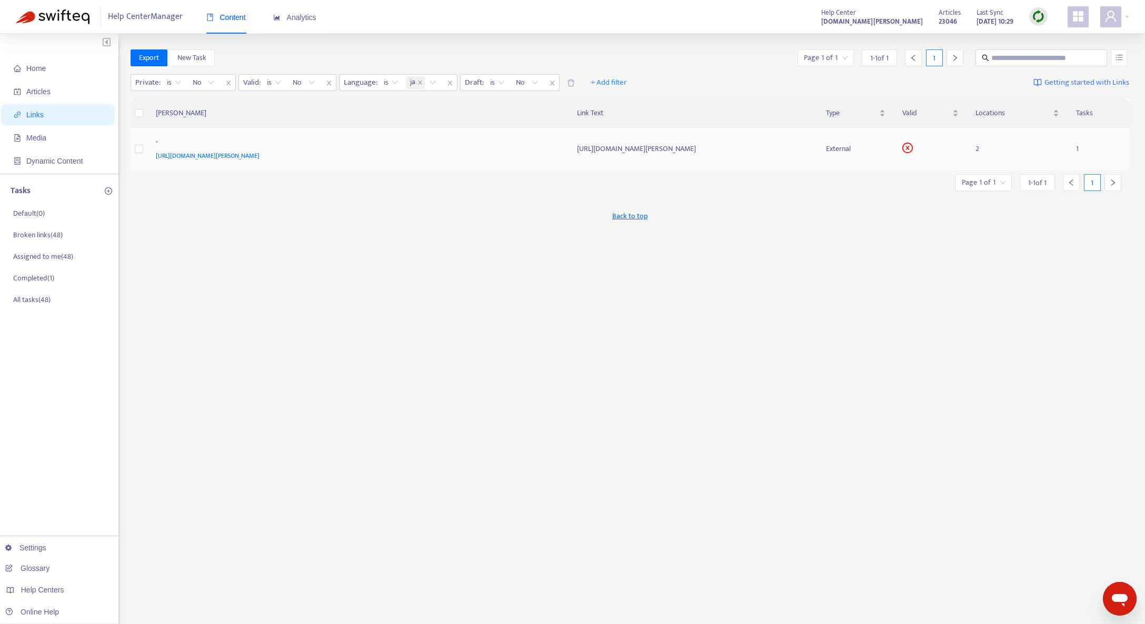
click at [259, 158] on span "[URL][DOMAIN_NAME][PERSON_NAME]" at bounding box center [208, 155] width 104 height 11
click at [388, 145] on div "-" at bounding box center [356, 143] width 400 height 14
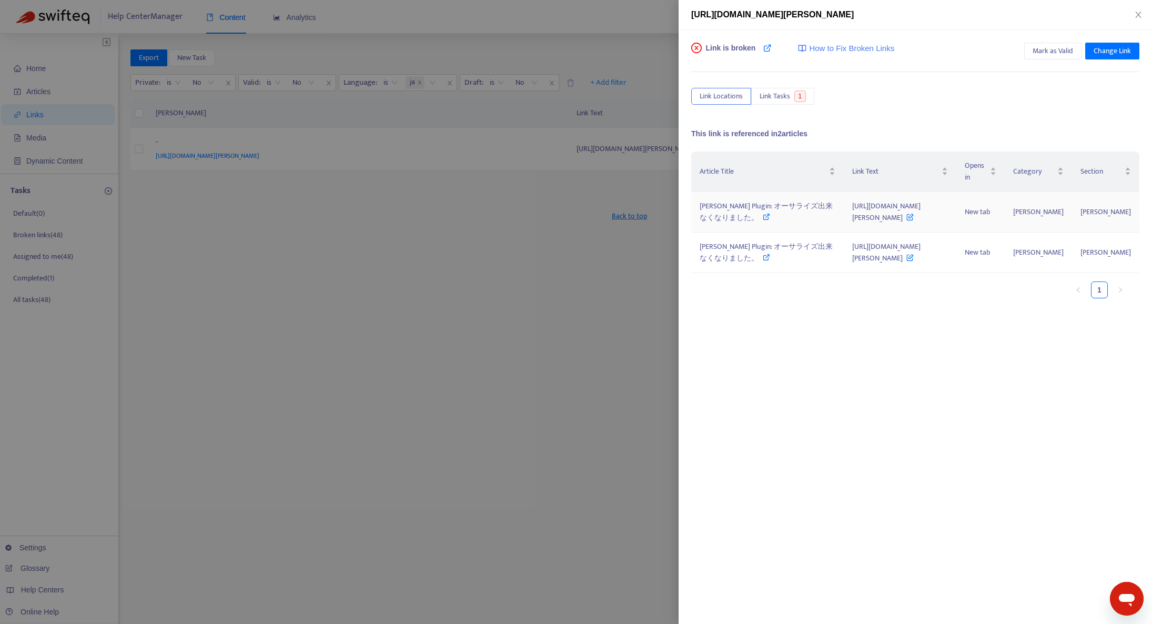
click at [742, 224] on span "[PERSON_NAME] Plugin: オーサライズ出来なくなりました。" at bounding box center [766, 212] width 133 height 24
click at [479, 332] on div at bounding box center [576, 312] width 1152 height 624
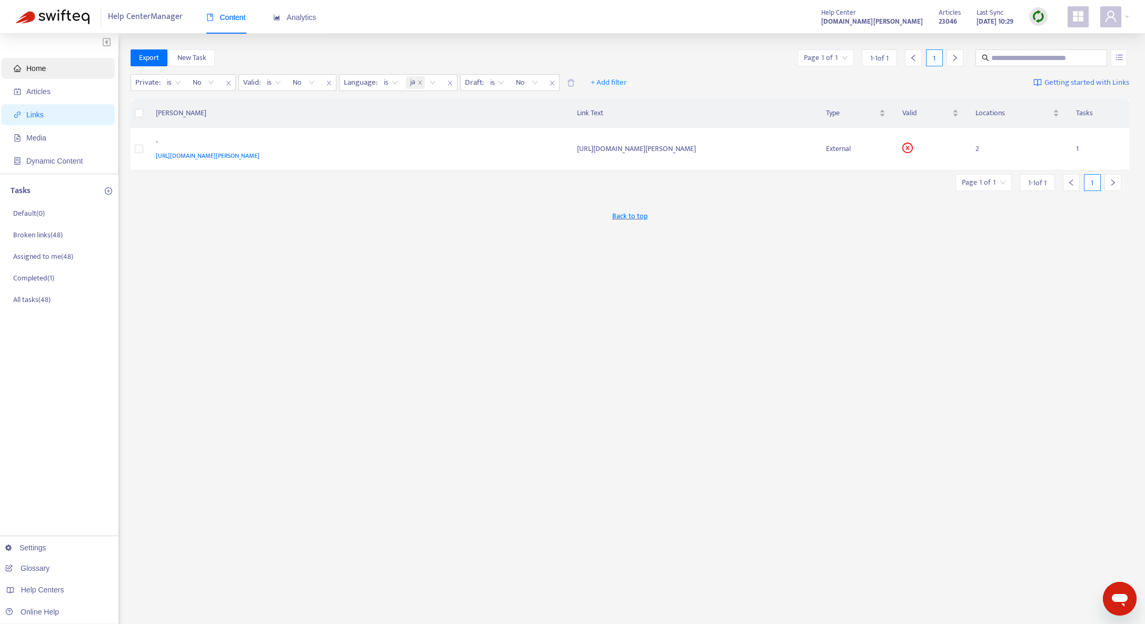
click at [71, 77] on span "Home" at bounding box center [60, 68] width 93 height 21
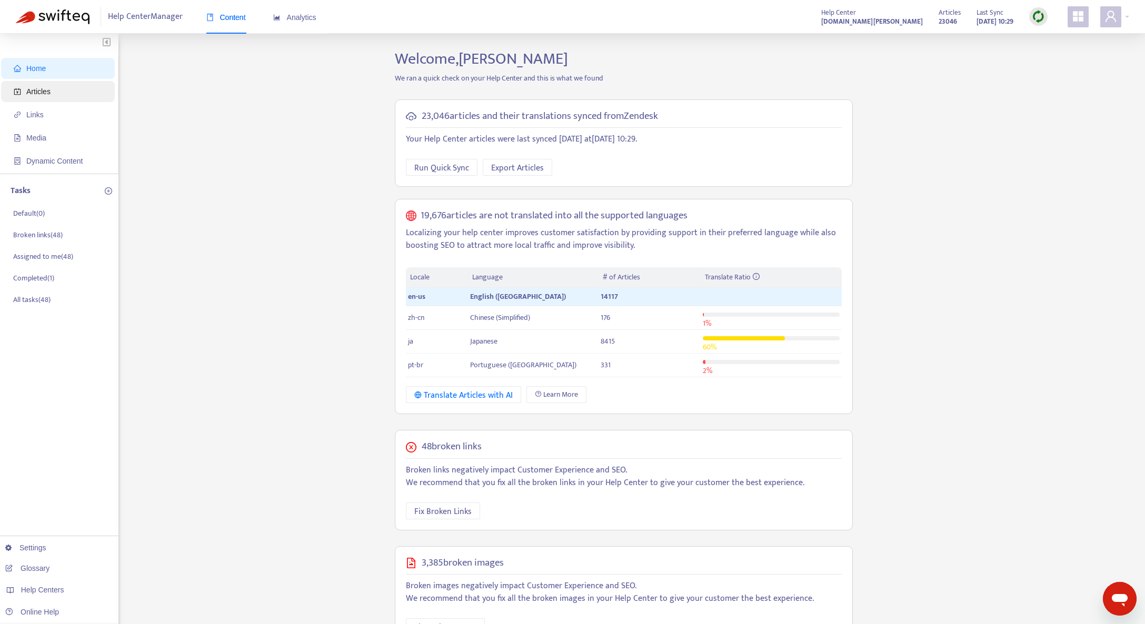
click at [80, 101] on span "Articles" at bounding box center [60, 91] width 93 height 21
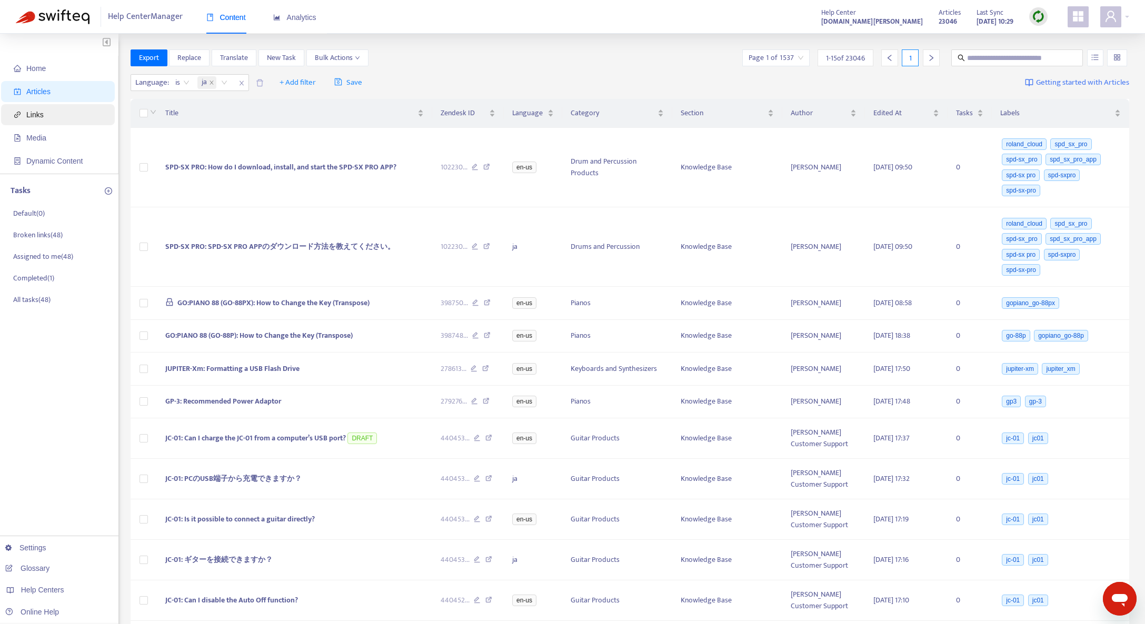
click at [71, 121] on span "Links" at bounding box center [60, 114] width 93 height 21
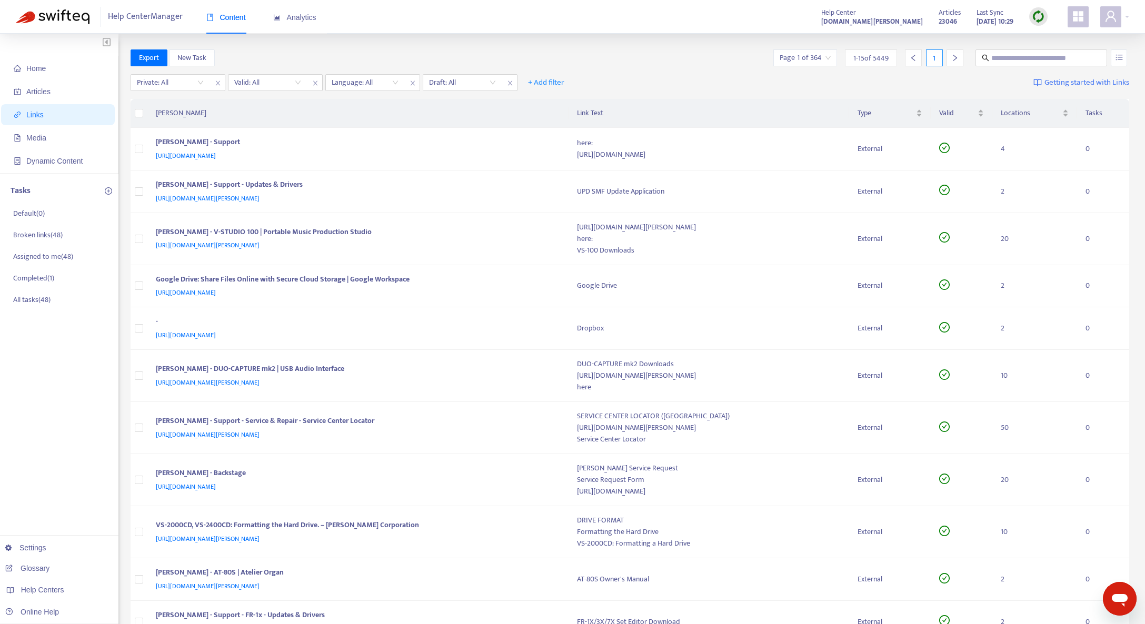
drag, startPoint x: 507, startPoint y: 82, endPoint x: 481, endPoint y: 97, distance: 30.0
click at [507, 83] on icon "close" at bounding box center [510, 83] width 6 height 6
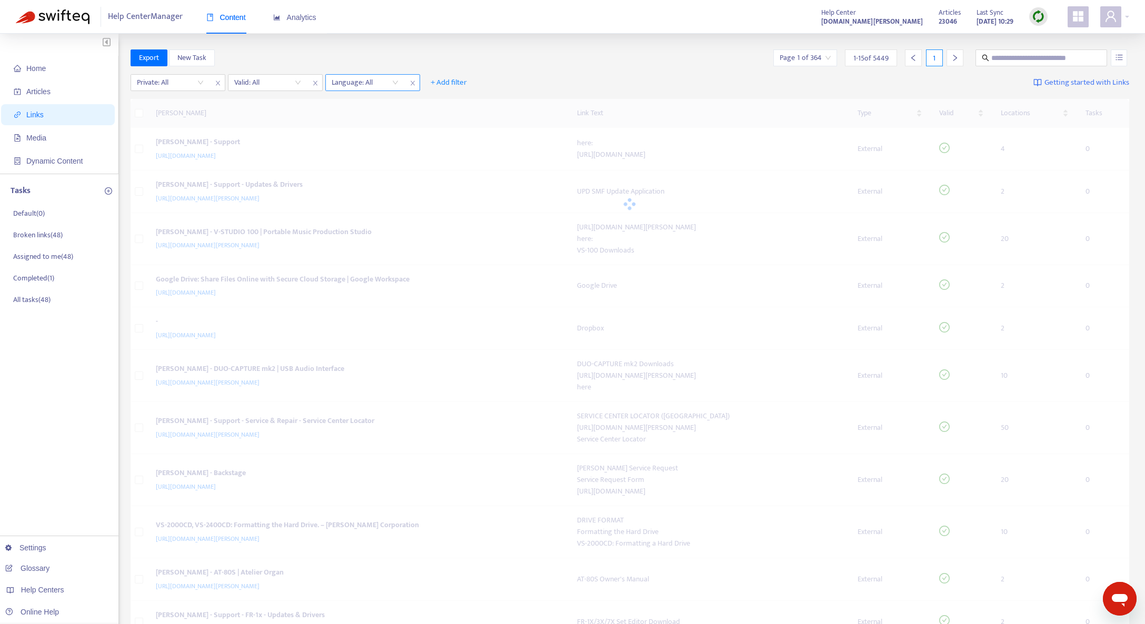
click at [414, 85] on icon "close" at bounding box center [412, 83] width 6 height 6
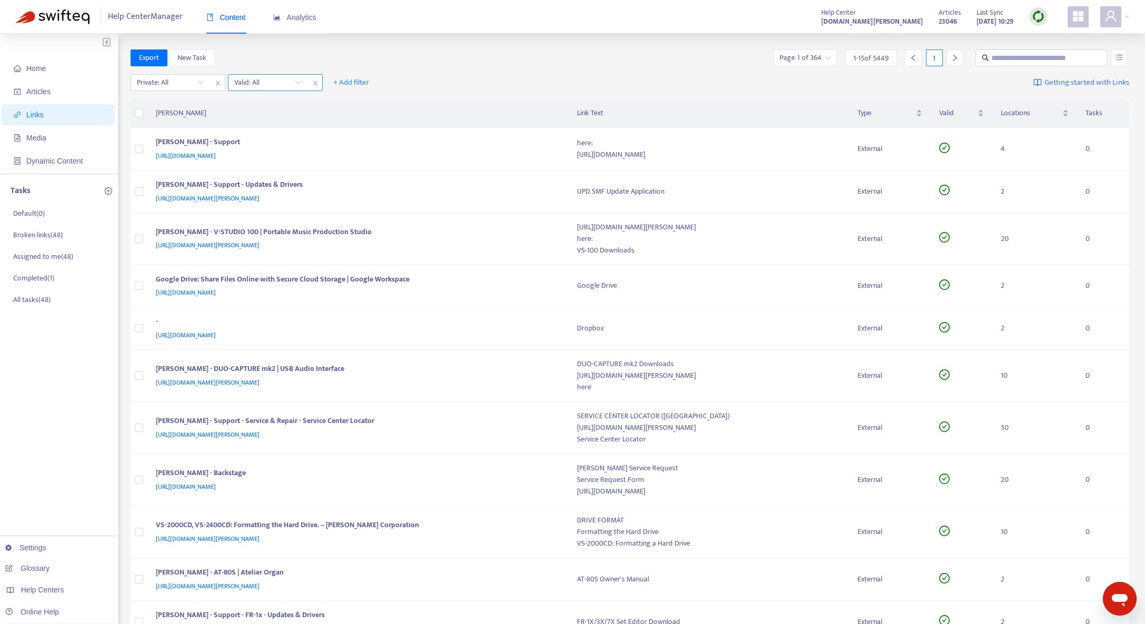
click at [313, 81] on icon "close" at bounding box center [315, 83] width 4 height 5
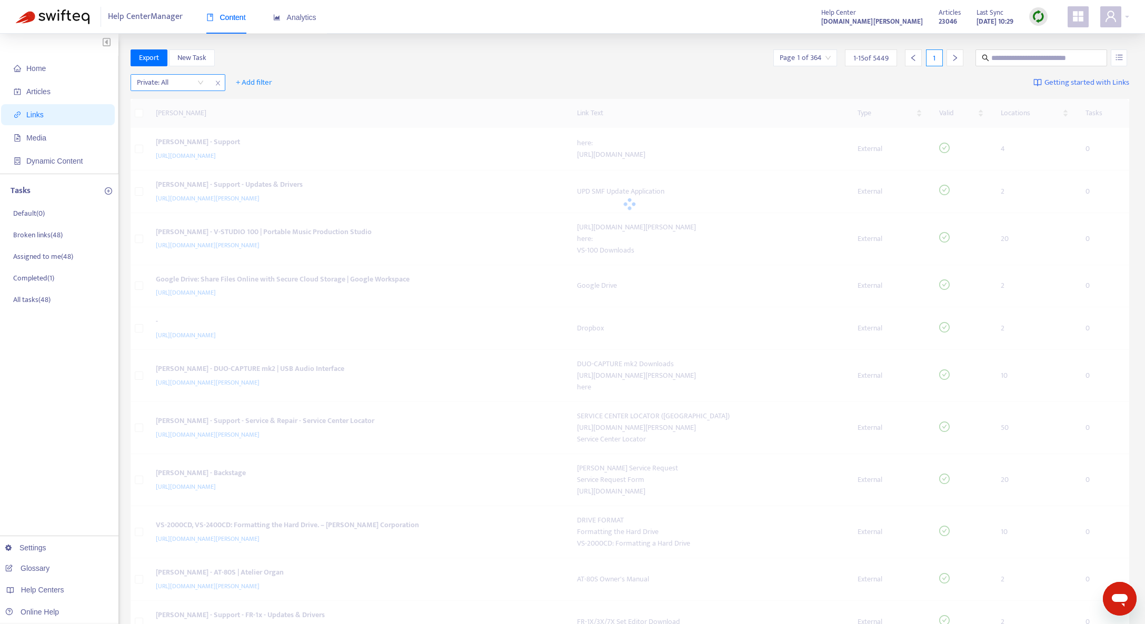
click at [217, 83] on icon "close" at bounding box center [218, 83] width 6 height 6
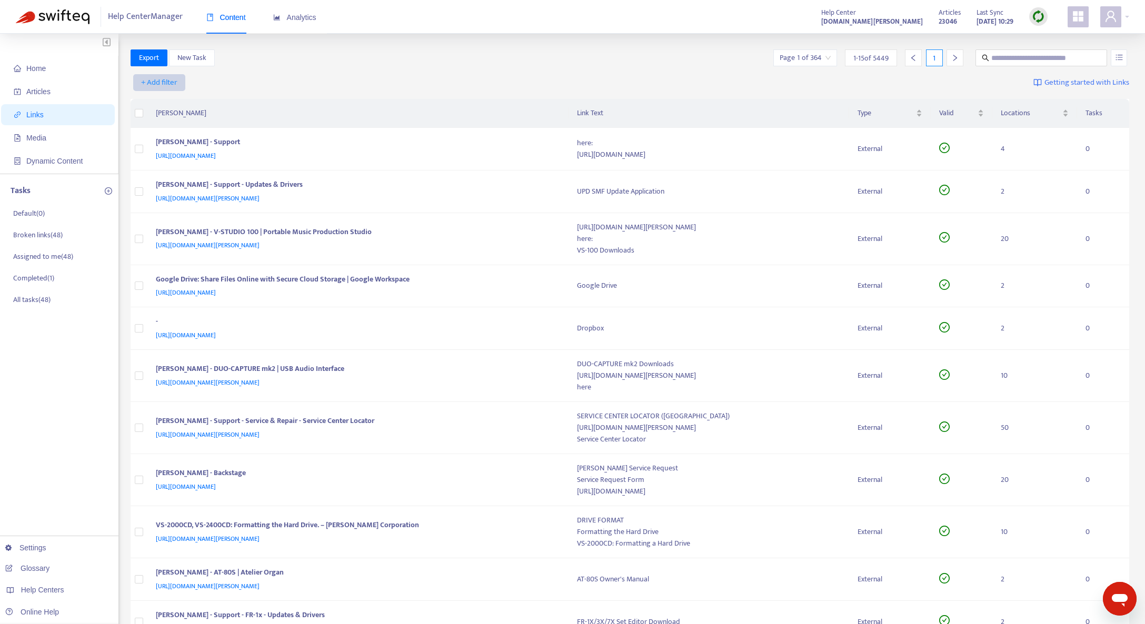
click at [160, 84] on span "+ Add filter" at bounding box center [159, 82] width 36 height 13
click at [250, 90] on div "+ Add filter Getting started with Links" at bounding box center [630, 85] width 999 height 29
click at [32, 134] on span "Media" at bounding box center [36, 138] width 20 height 8
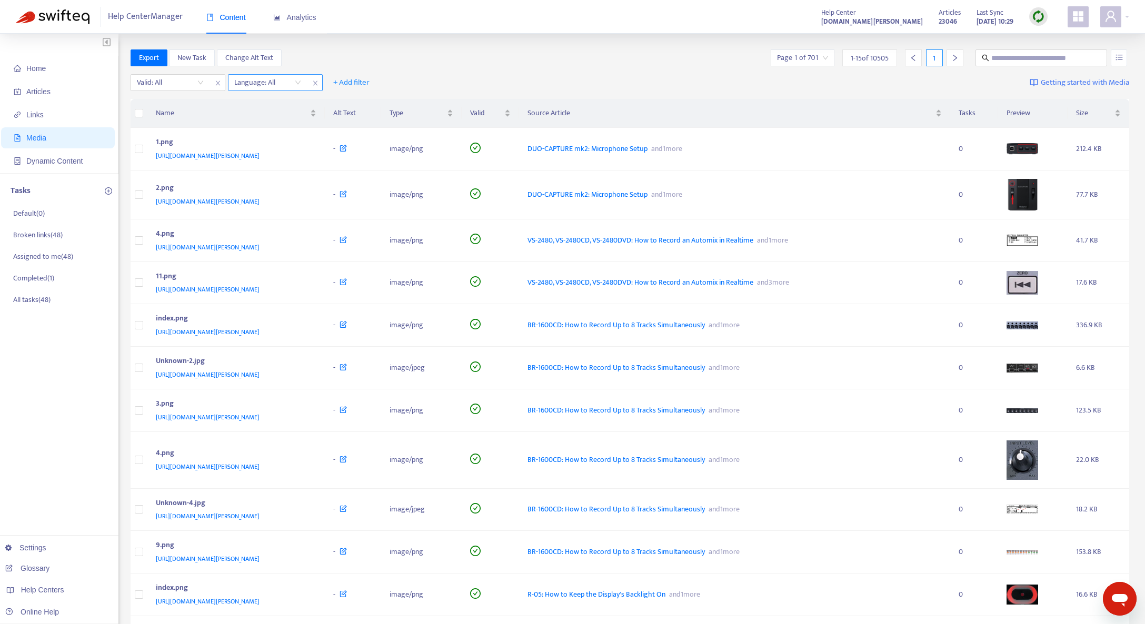
click at [319, 86] on span "close" at bounding box center [315, 83] width 14 height 13
click at [215, 86] on icon "close" at bounding box center [218, 83] width 6 height 6
click at [502, 114] on span "Valid" at bounding box center [486, 113] width 32 height 12
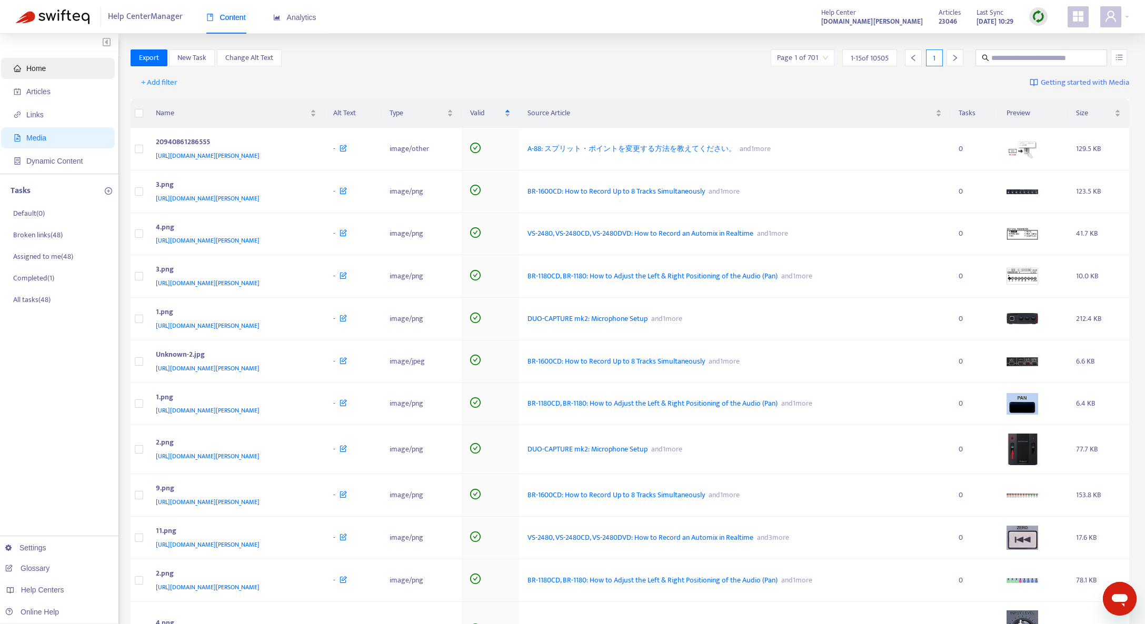
click at [48, 77] on span "Home" at bounding box center [60, 68] width 93 height 21
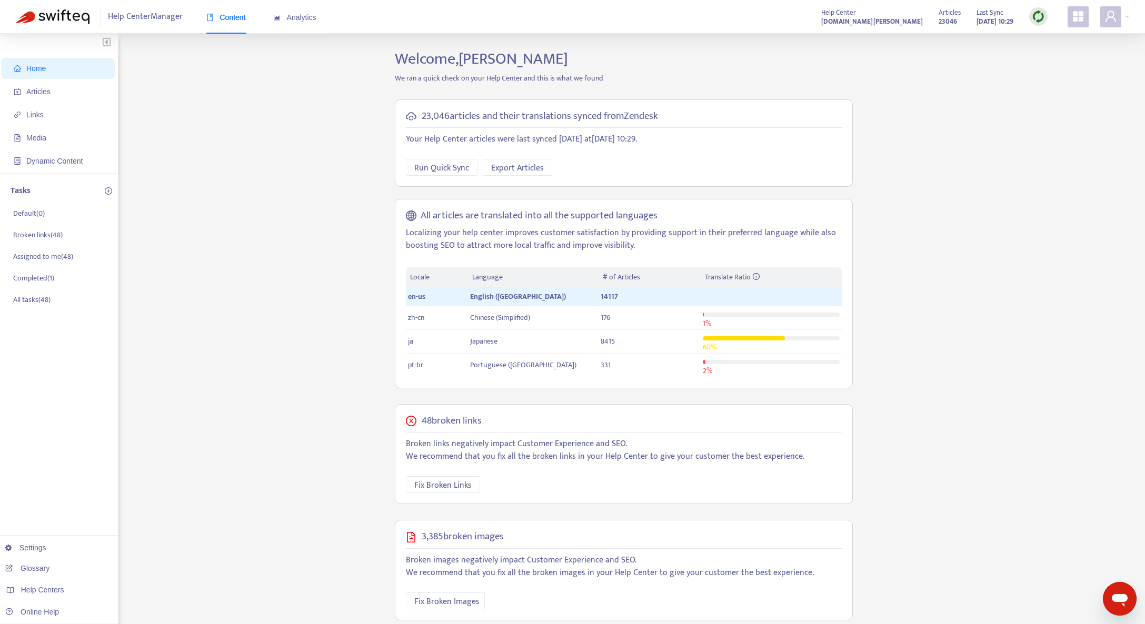
click at [260, 150] on div "Home Articles Links Media Dynamic Content Tasks Default ( 0 ) Broken links ( 48…" at bounding box center [572, 398] width 1113 height 699
